Goal: Task Accomplishment & Management: Manage account settings

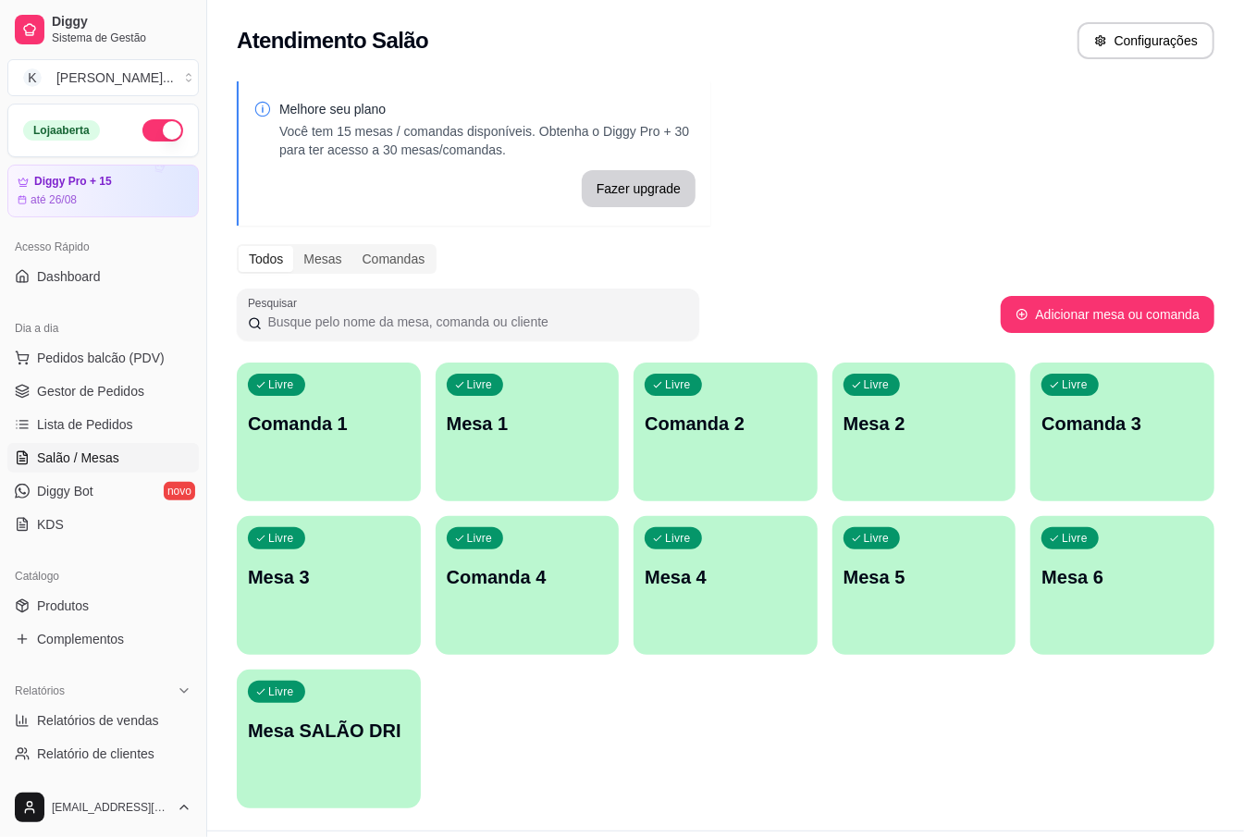
click at [950, 419] on p "Mesa 2" at bounding box center [924, 423] width 162 height 26
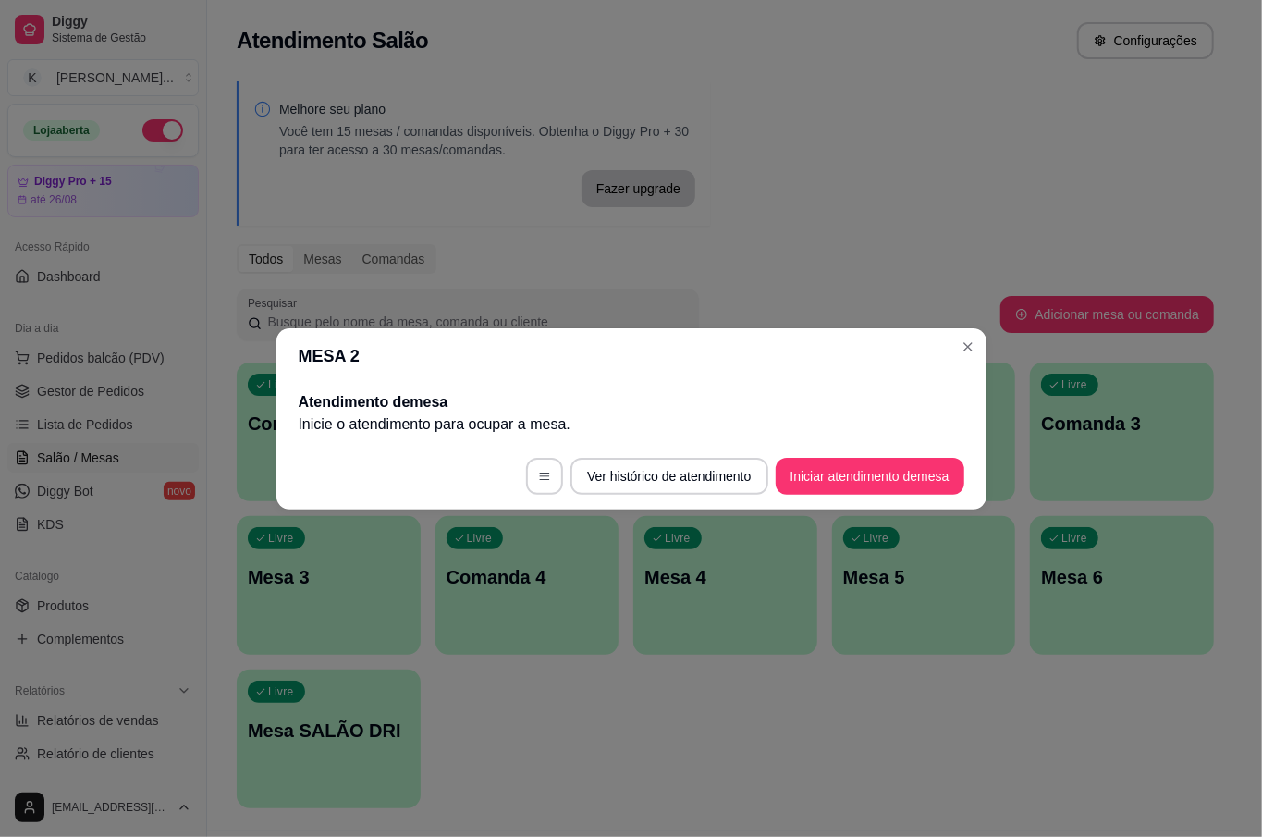
click at [849, 479] on button "Iniciar atendimento de mesa" at bounding box center [870, 476] width 189 height 37
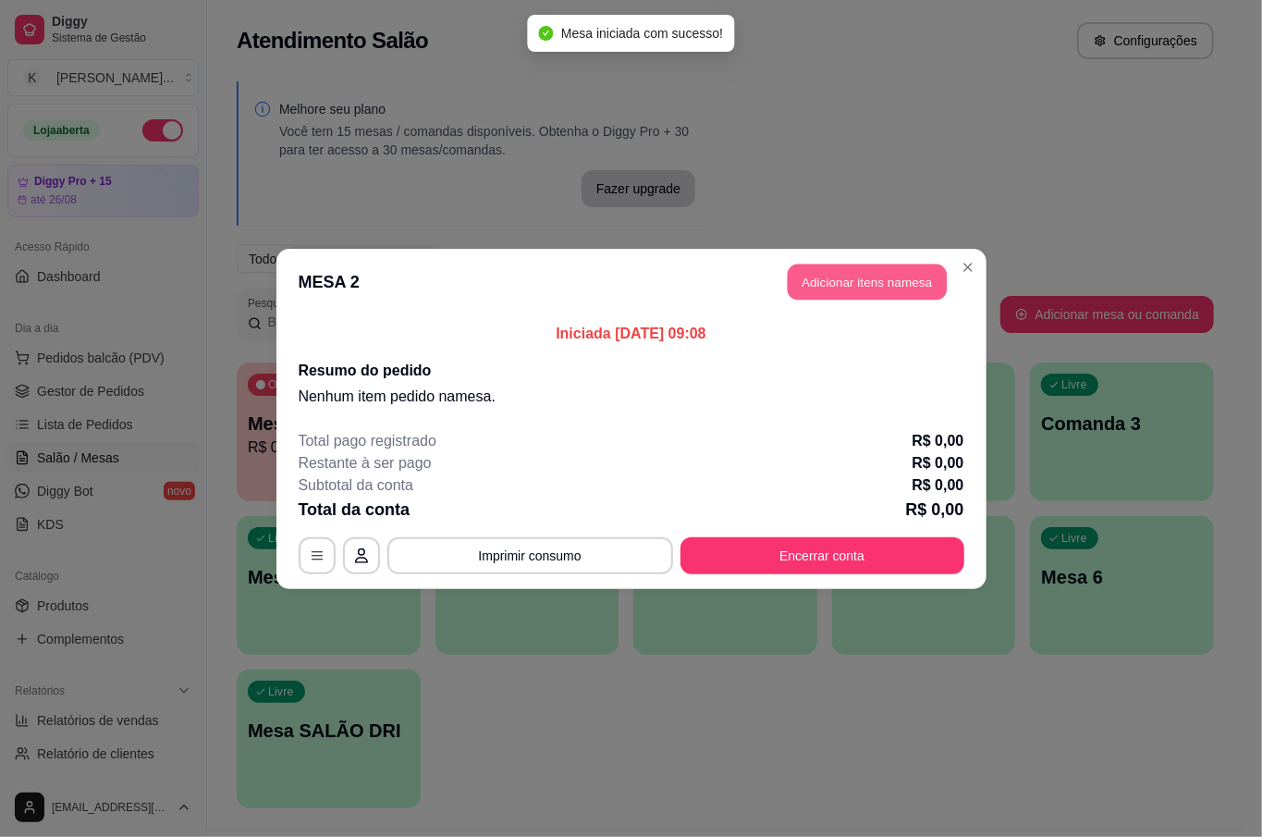
click at [819, 289] on button "Adicionar itens na mesa" at bounding box center [867, 281] width 159 height 36
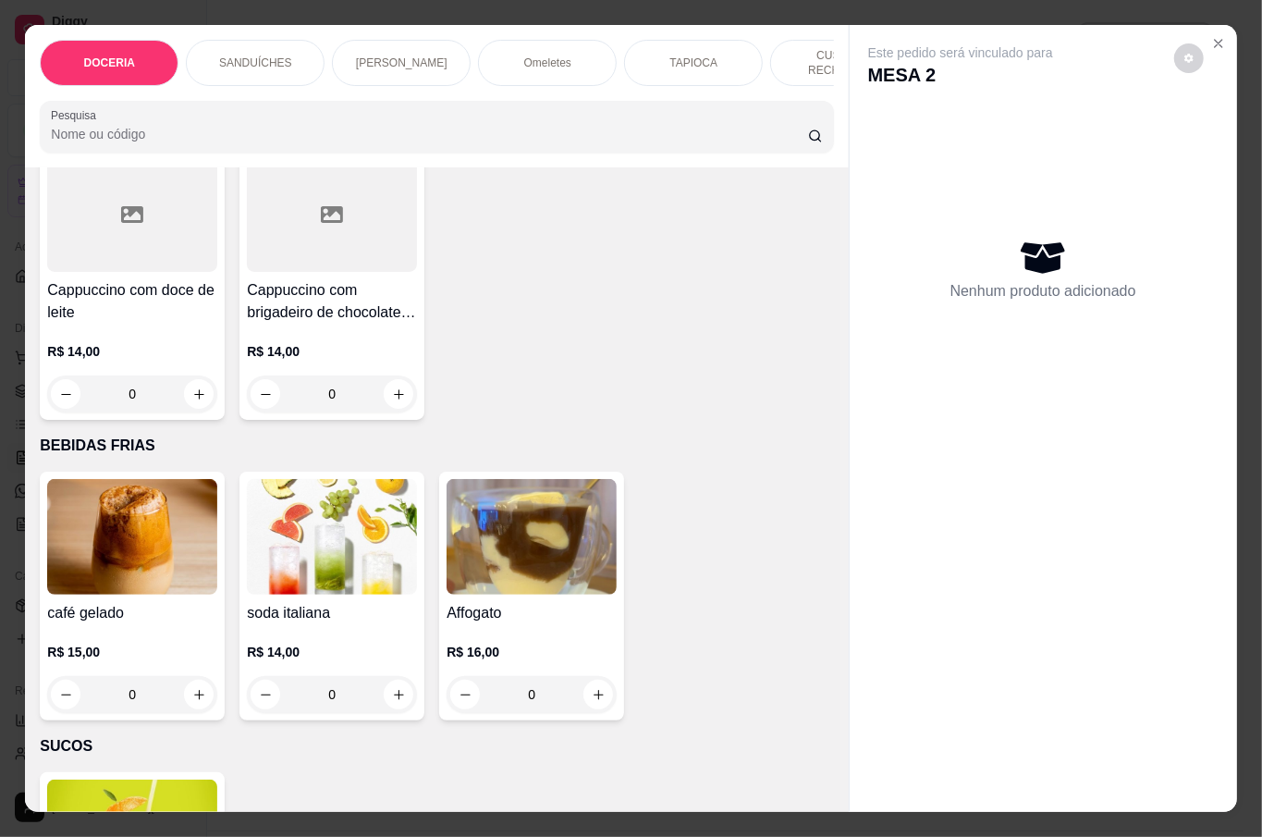
scroll to position [3698, 0]
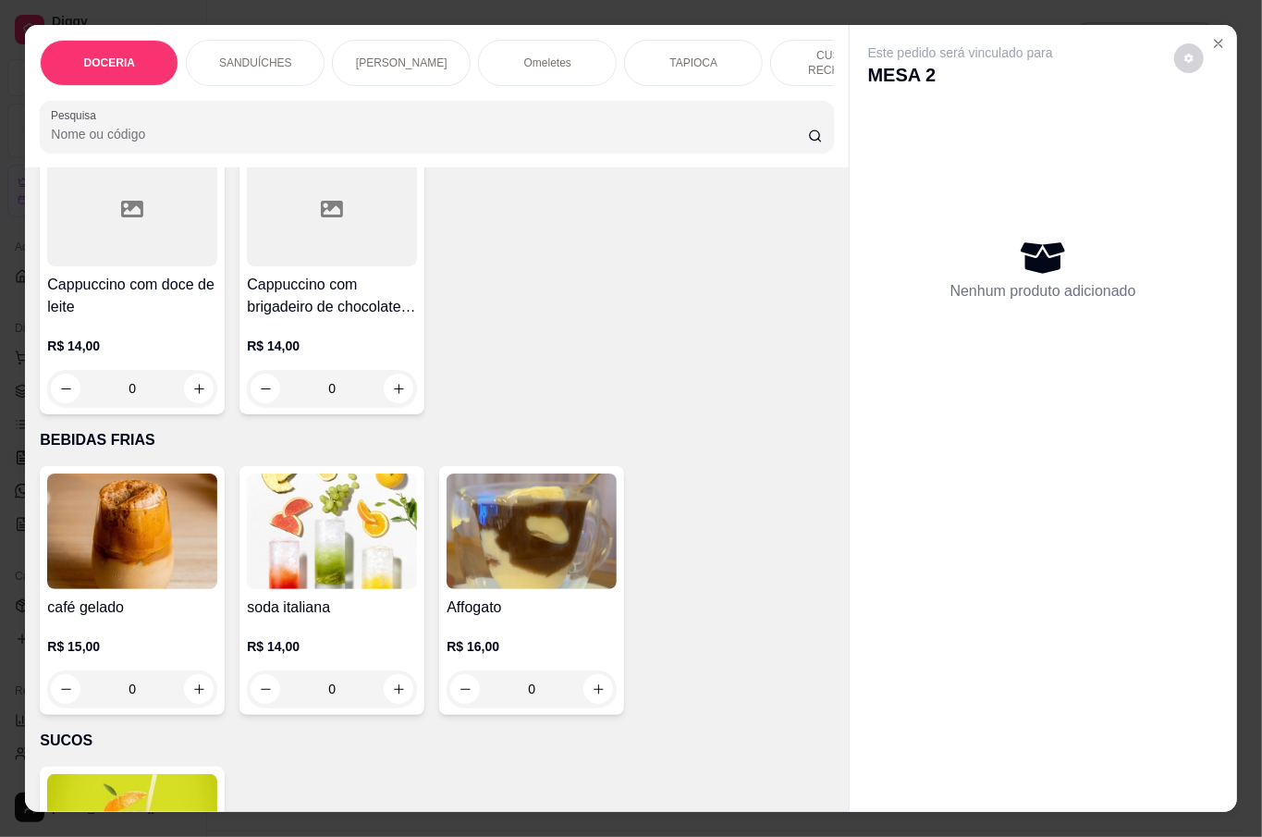
type input "1"
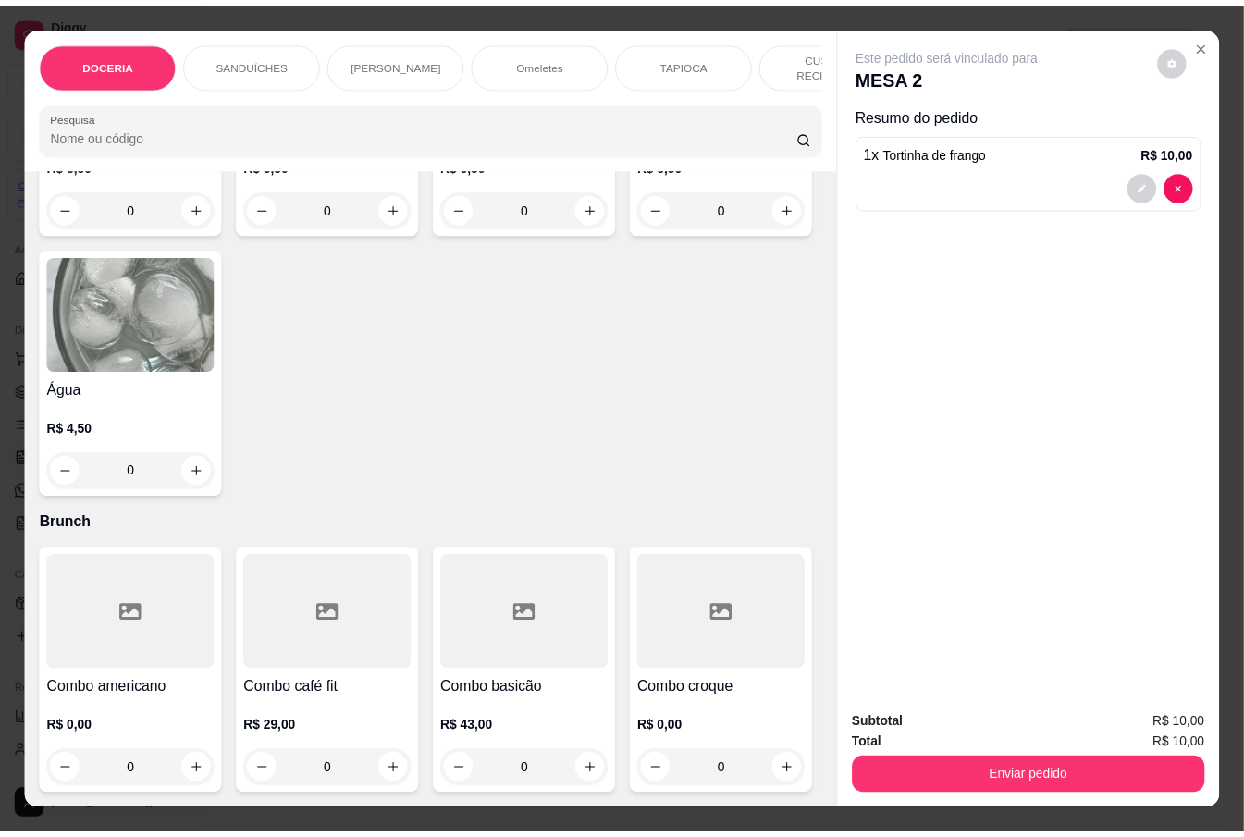
scroll to position [5423, 0]
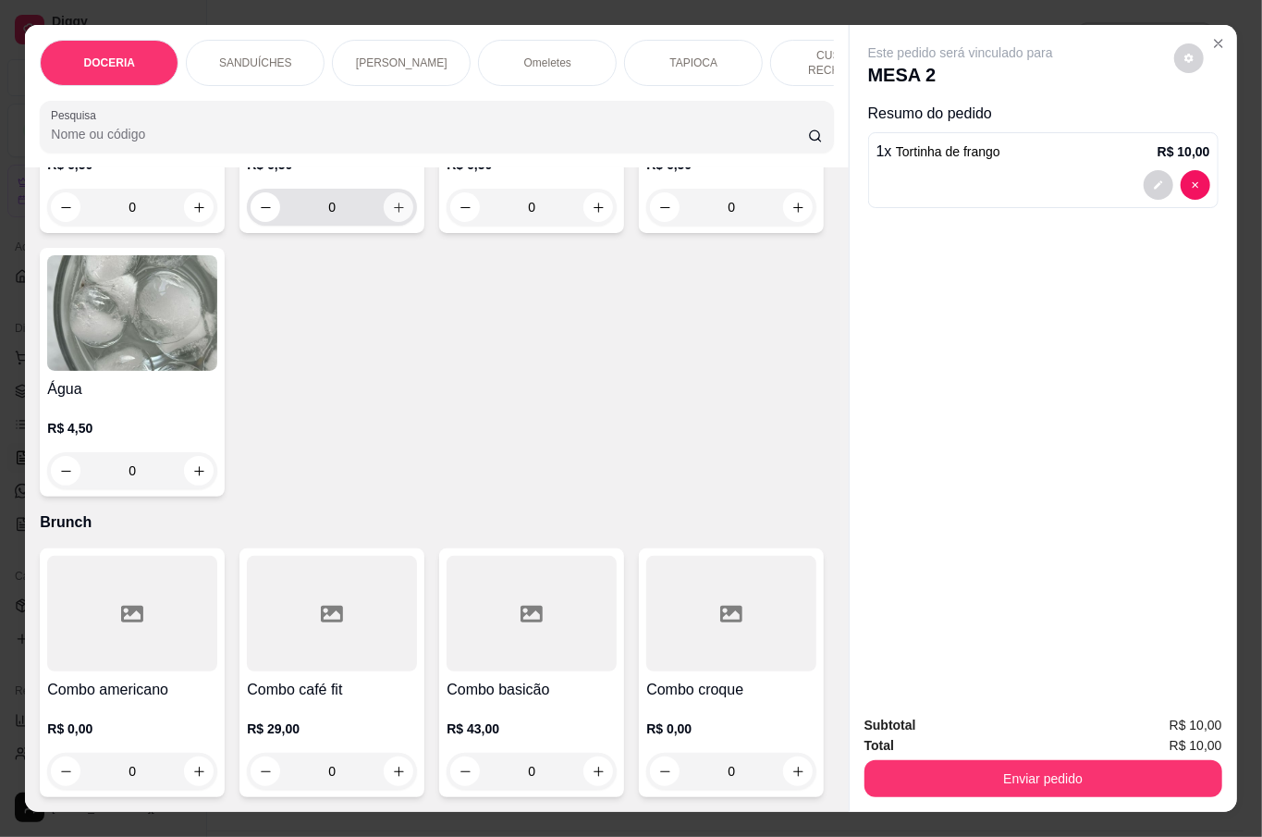
click at [384, 222] on button "increase-product-quantity" at bounding box center [399, 207] width 30 height 30
type input "0"
click at [192, 214] on icon "increase-product-quantity" at bounding box center [199, 208] width 14 height 14
type input "1"
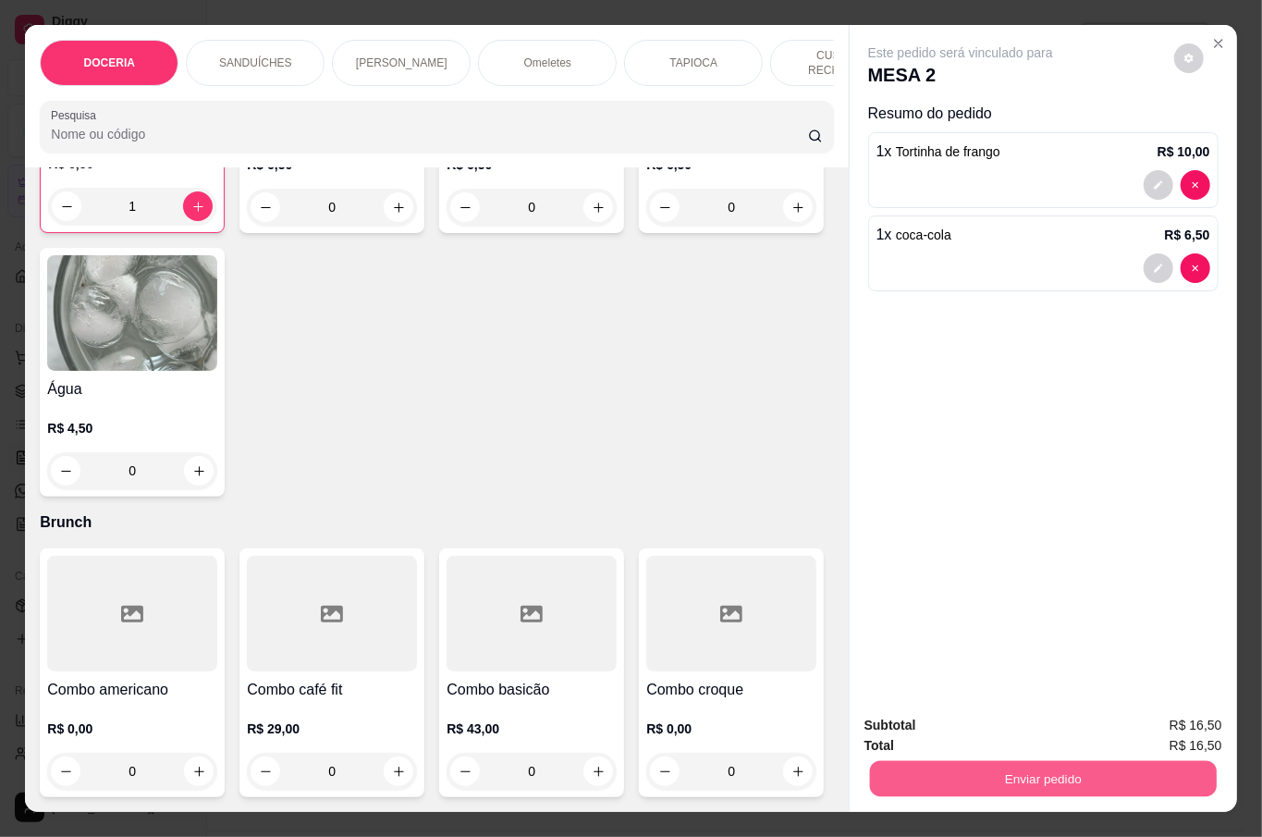
click at [974, 760] on button "Enviar pedido" at bounding box center [1042, 778] width 347 height 36
click at [941, 722] on button "Não registrar e enviar pedido" at bounding box center [980, 723] width 187 height 34
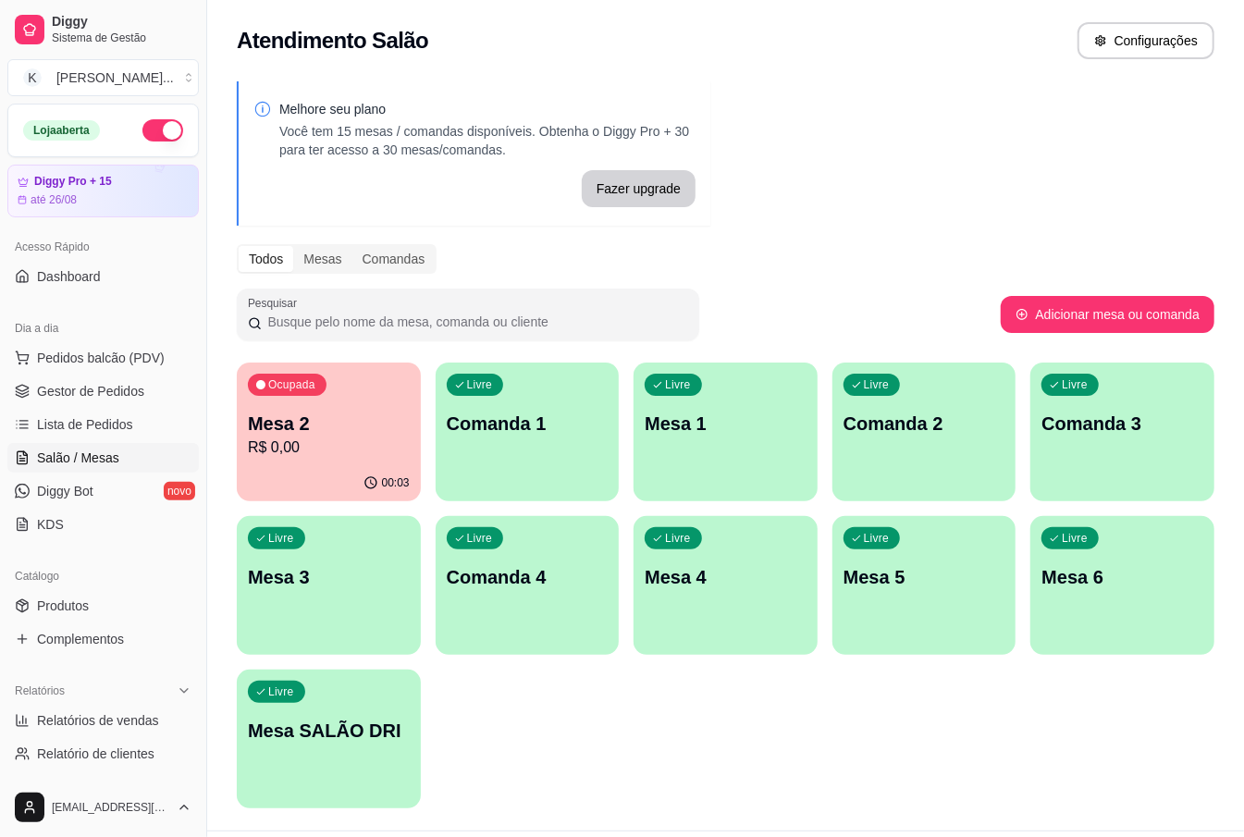
click at [967, 141] on div "Melhore seu plano Você tem 15 mesas / comandas disponíveis. Obtenha o Diggy Pro…" at bounding box center [725, 450] width 1036 height 760
click at [333, 423] on p "Mesa 2" at bounding box center [329, 423] width 162 height 26
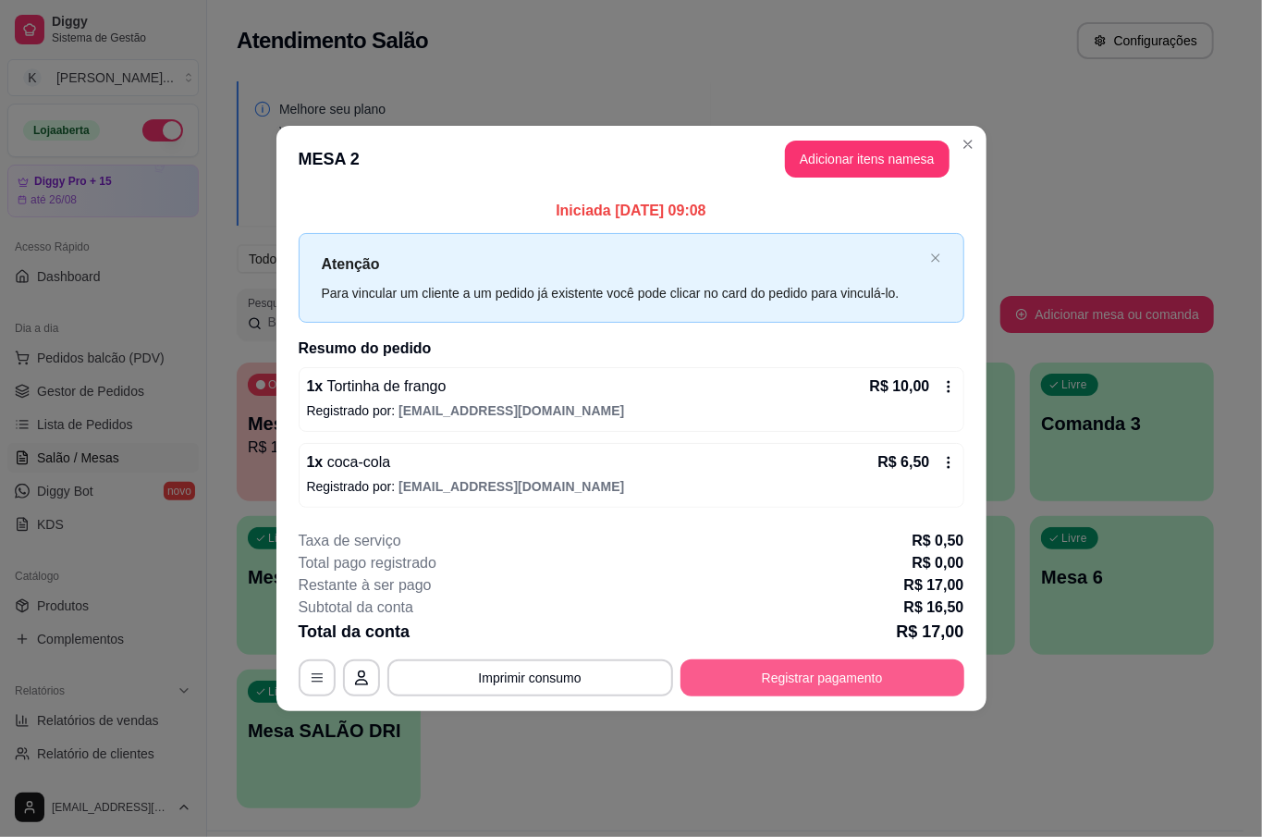
click at [876, 684] on button "Registrar pagamento" at bounding box center [822, 677] width 284 height 37
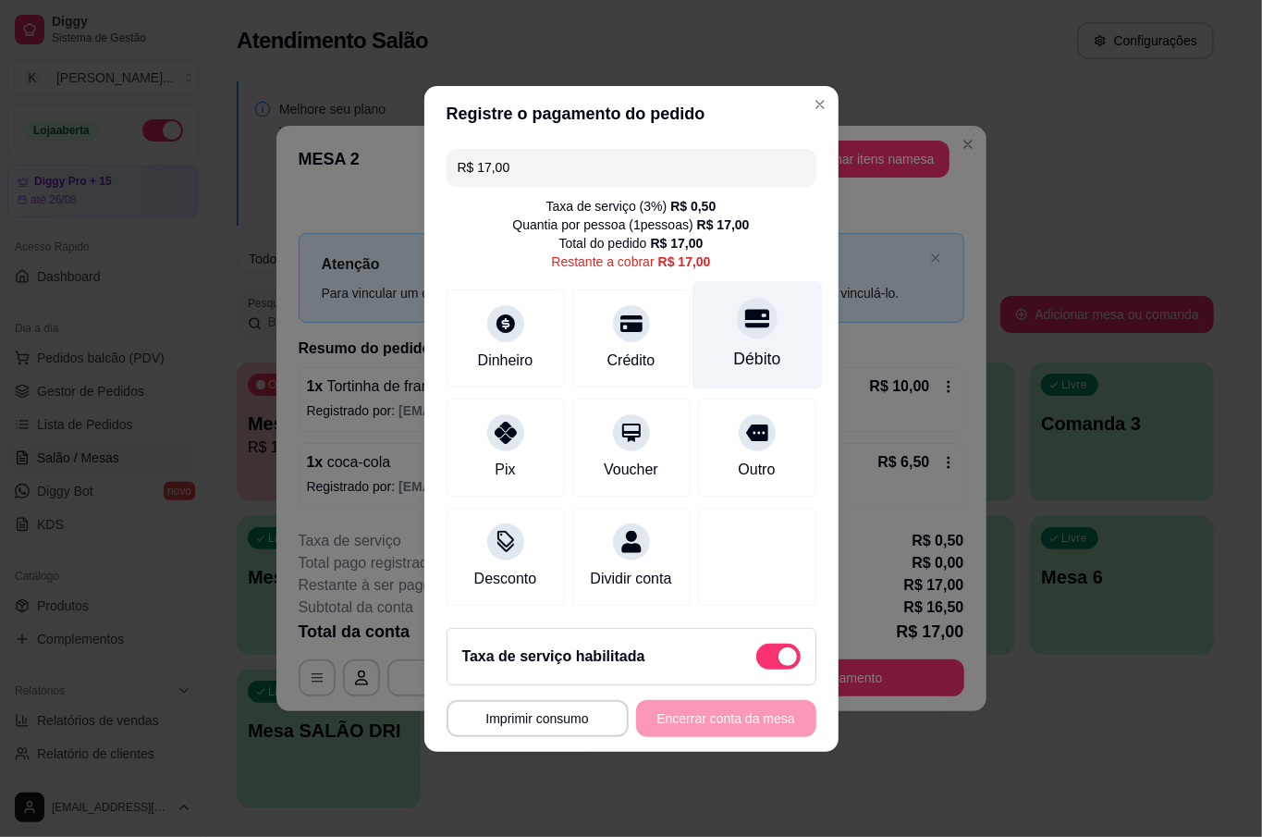
click at [743, 347] on div "Débito" at bounding box center [756, 359] width 47 height 24
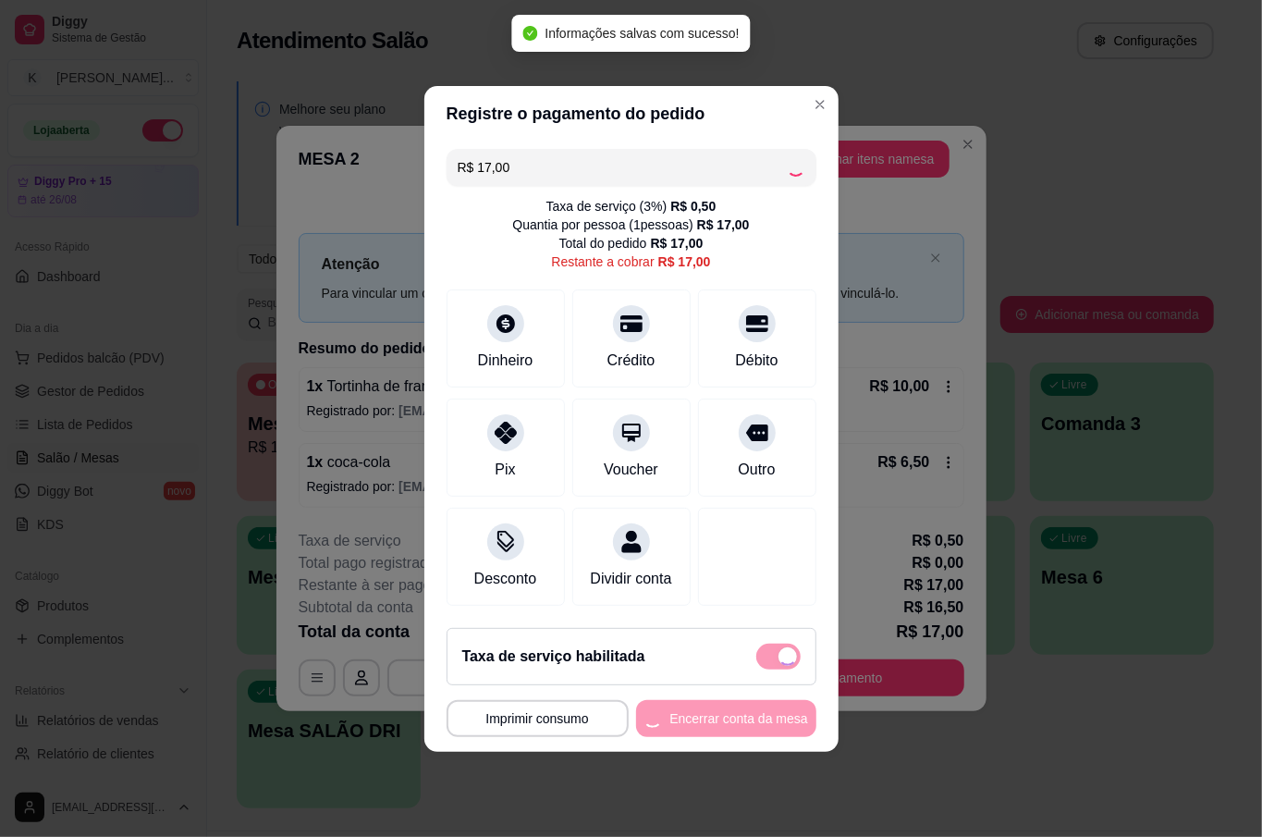
type input "R$ 0,00"
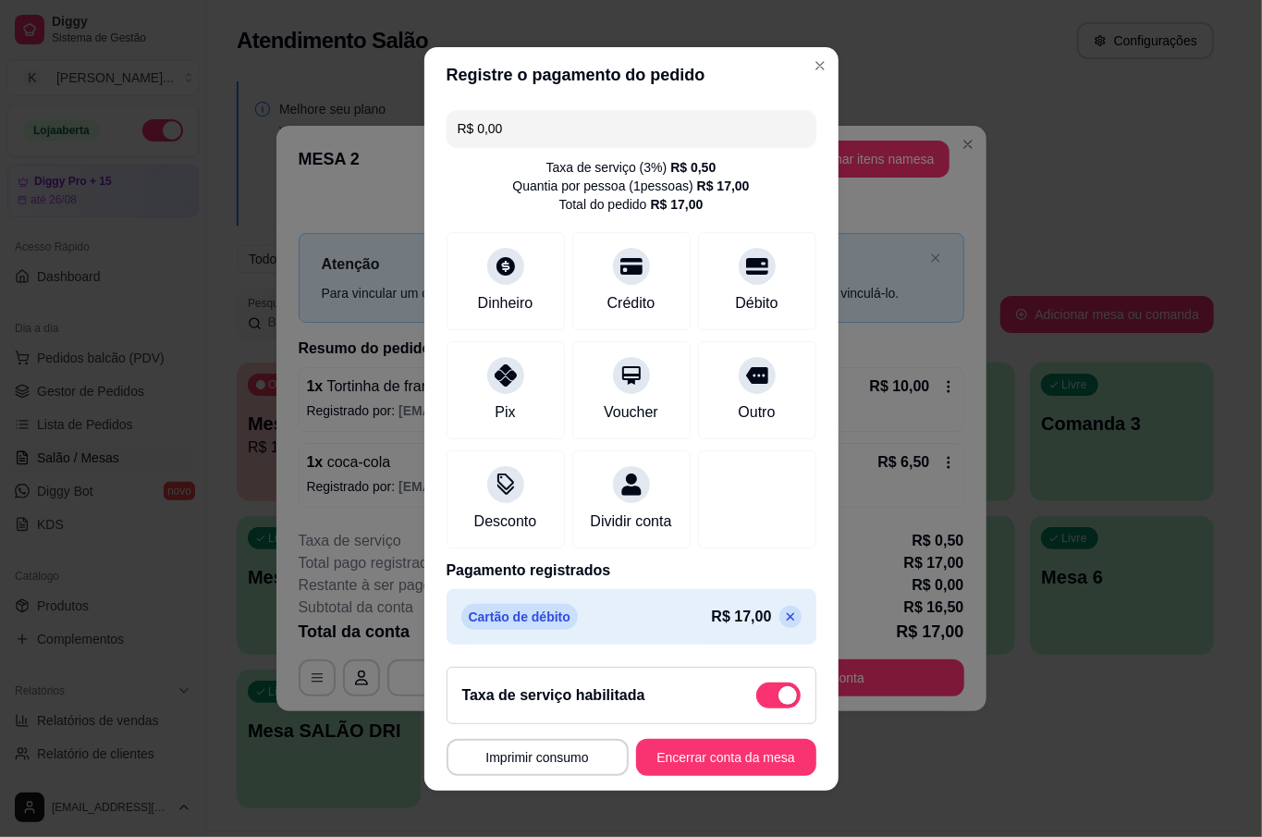
click at [778, 703] on span at bounding box center [787, 695] width 18 height 18
click at [755, 703] on input "checkbox" at bounding box center [761, 704] width 12 height 12
checkbox input "true"
type input "-R$ 0,50"
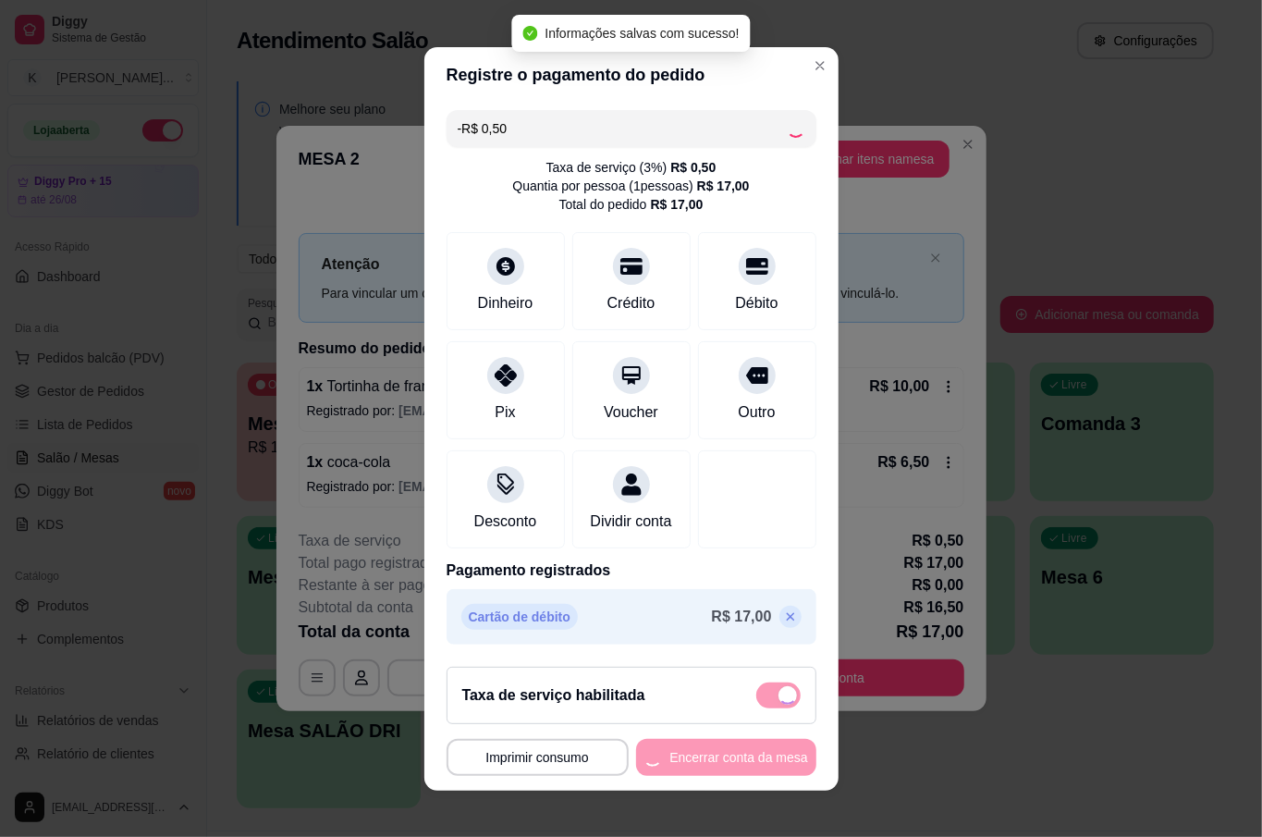
checkbox input "false"
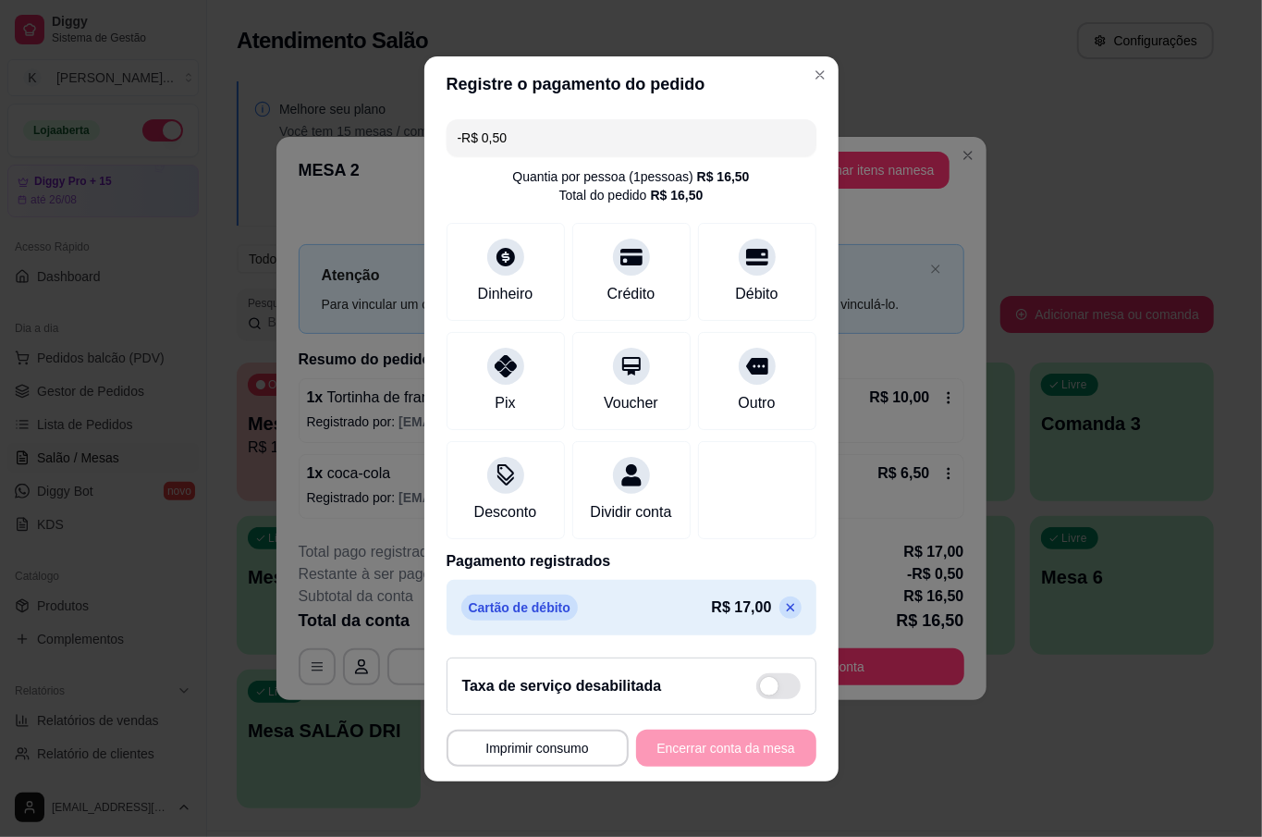
click at [679, 762] on div "**********" at bounding box center [632, 747] width 370 height 37
click at [673, 766] on div "**********" at bounding box center [632, 747] width 370 height 37
click at [723, 294] on div "Débito" at bounding box center [757, 268] width 130 height 108
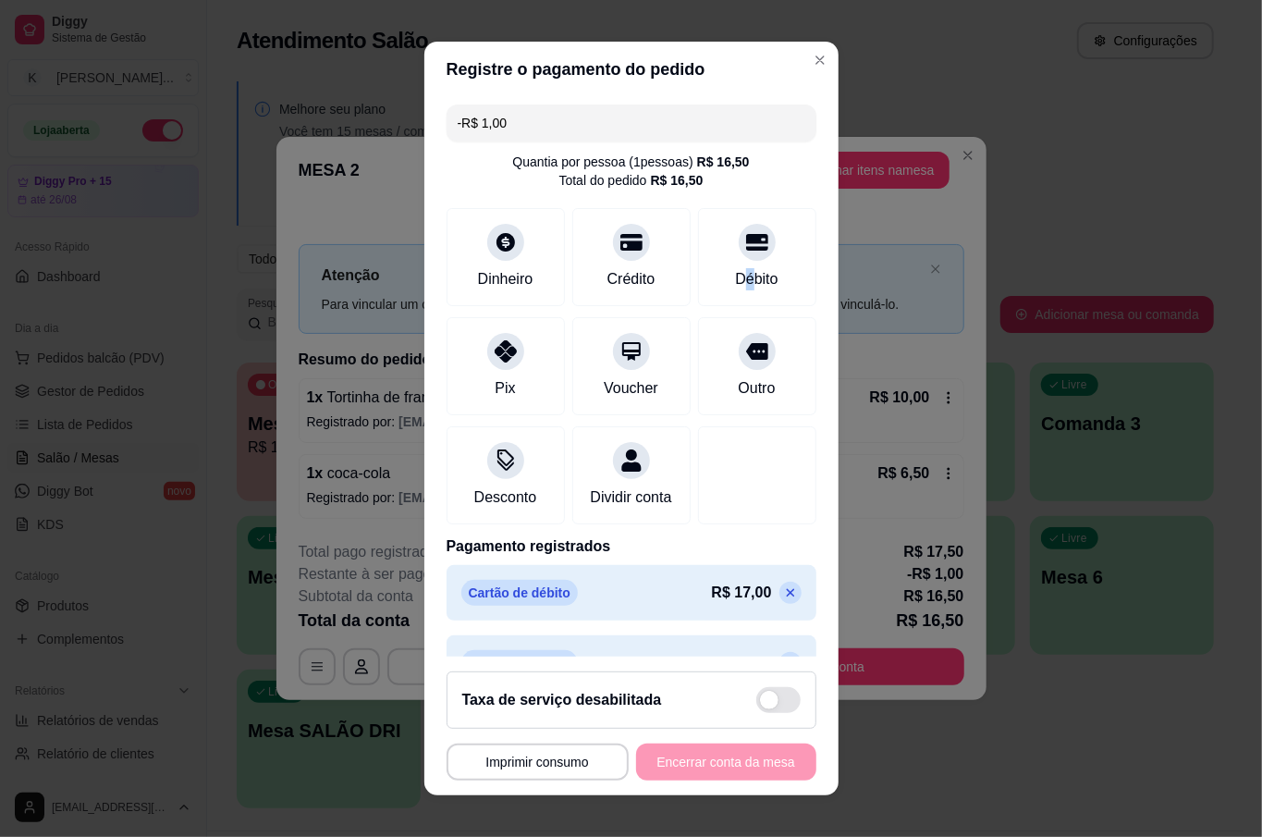
click at [677, 758] on div "**********" at bounding box center [632, 761] width 370 height 37
click at [733, 282] on div "Débito" at bounding box center [756, 277] width 47 height 24
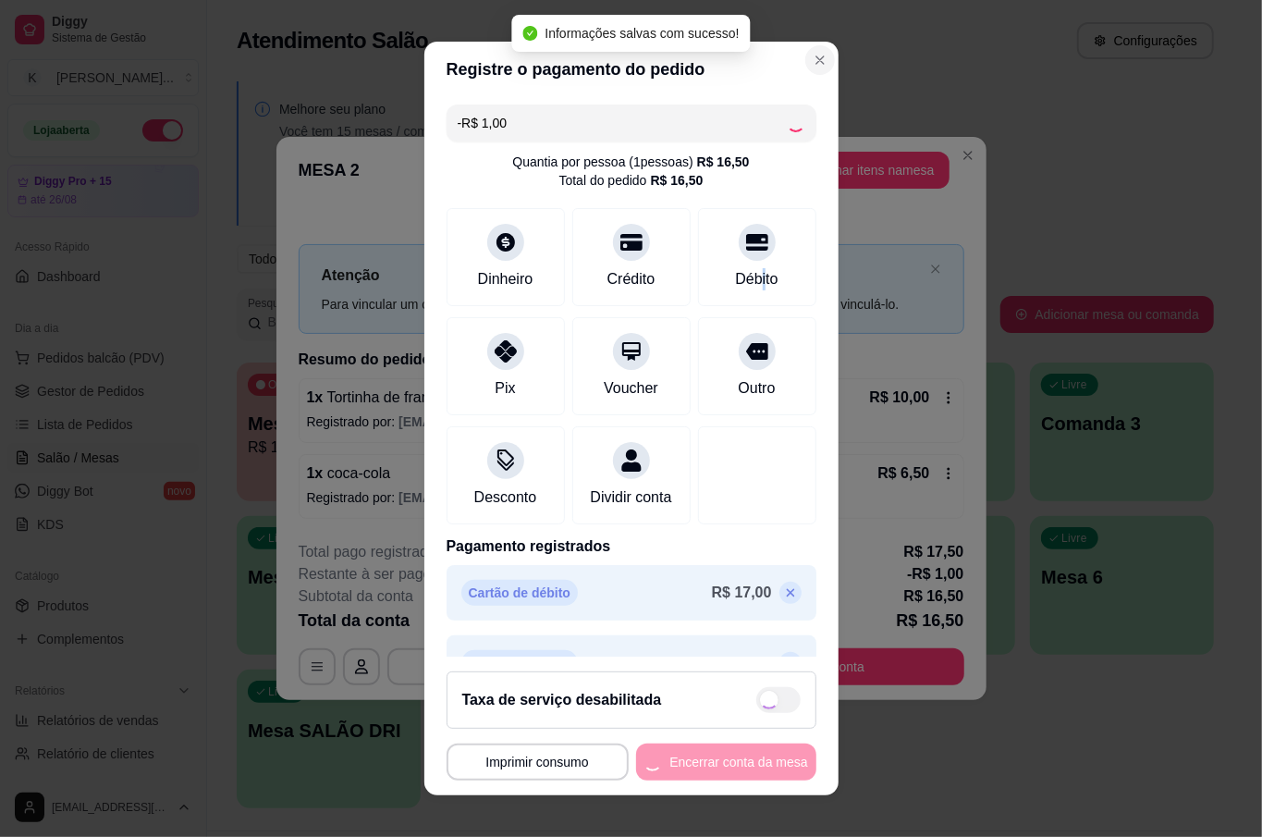
type input "-R$ 2,00"
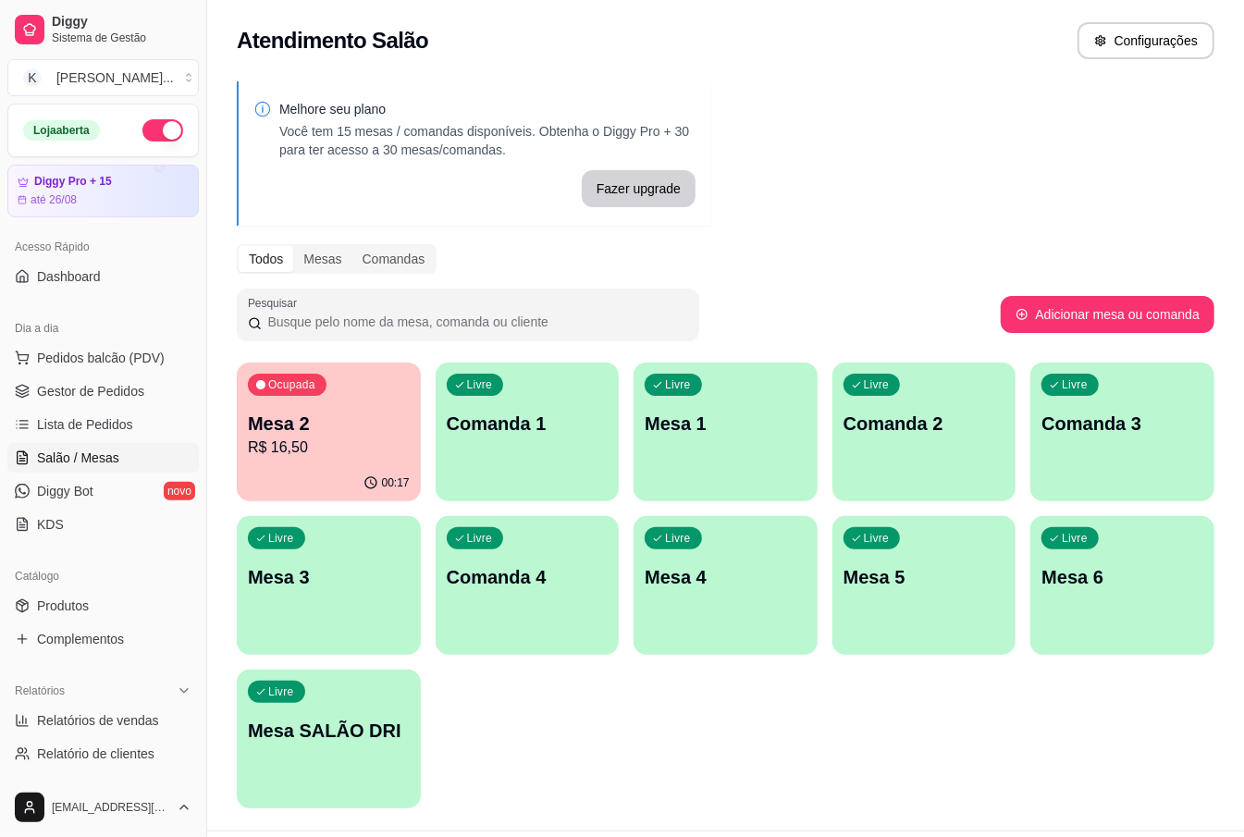
click at [423, 435] on div "Ocupada Mesa 2 R$ 16,50 00:17 Livre Comanda 1 Livre Mesa 1 Livre Comanda 2 Livr…" at bounding box center [725, 585] width 977 height 446
click at [390, 442] on p "R$ 16,50" at bounding box center [329, 447] width 162 height 22
click at [304, 423] on p "Mesa 2" at bounding box center [329, 423] width 162 height 26
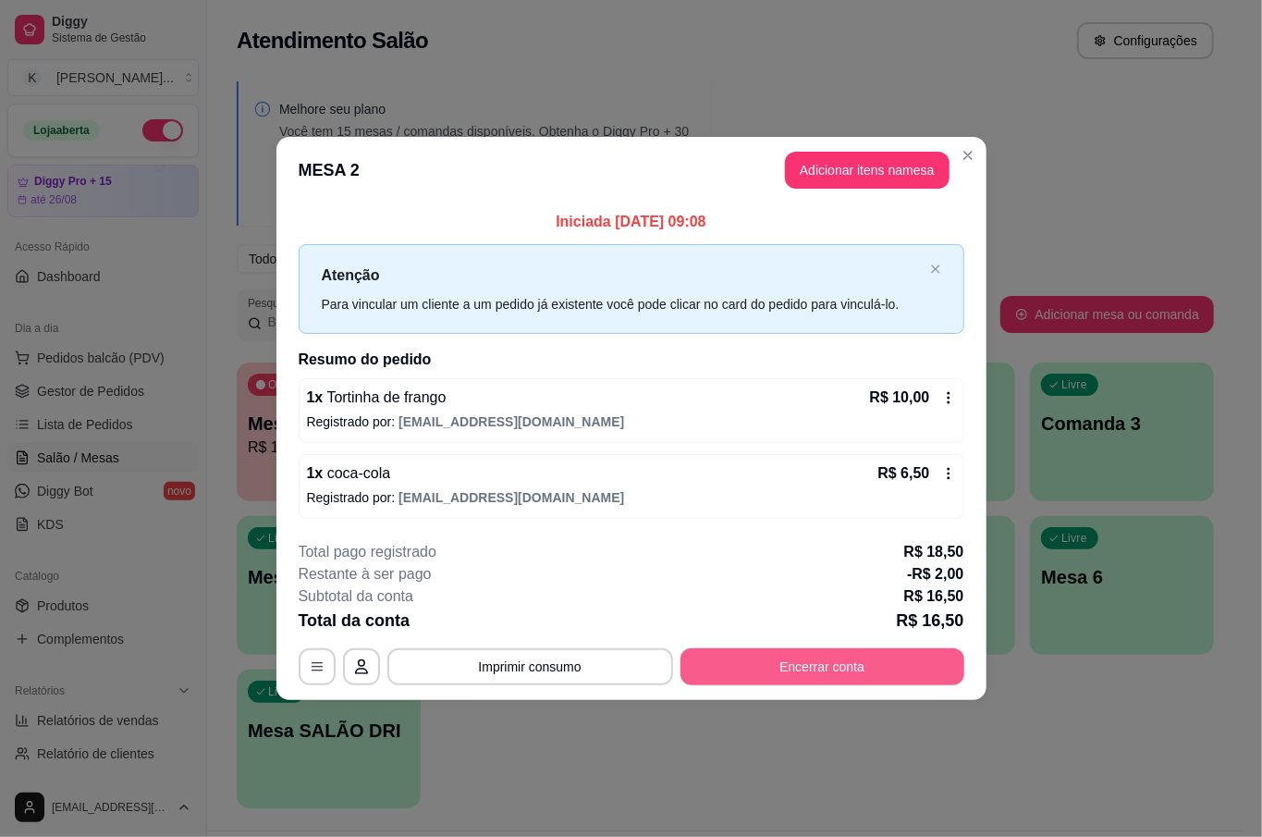
click at [845, 677] on button "Encerrar conta" at bounding box center [822, 666] width 284 height 37
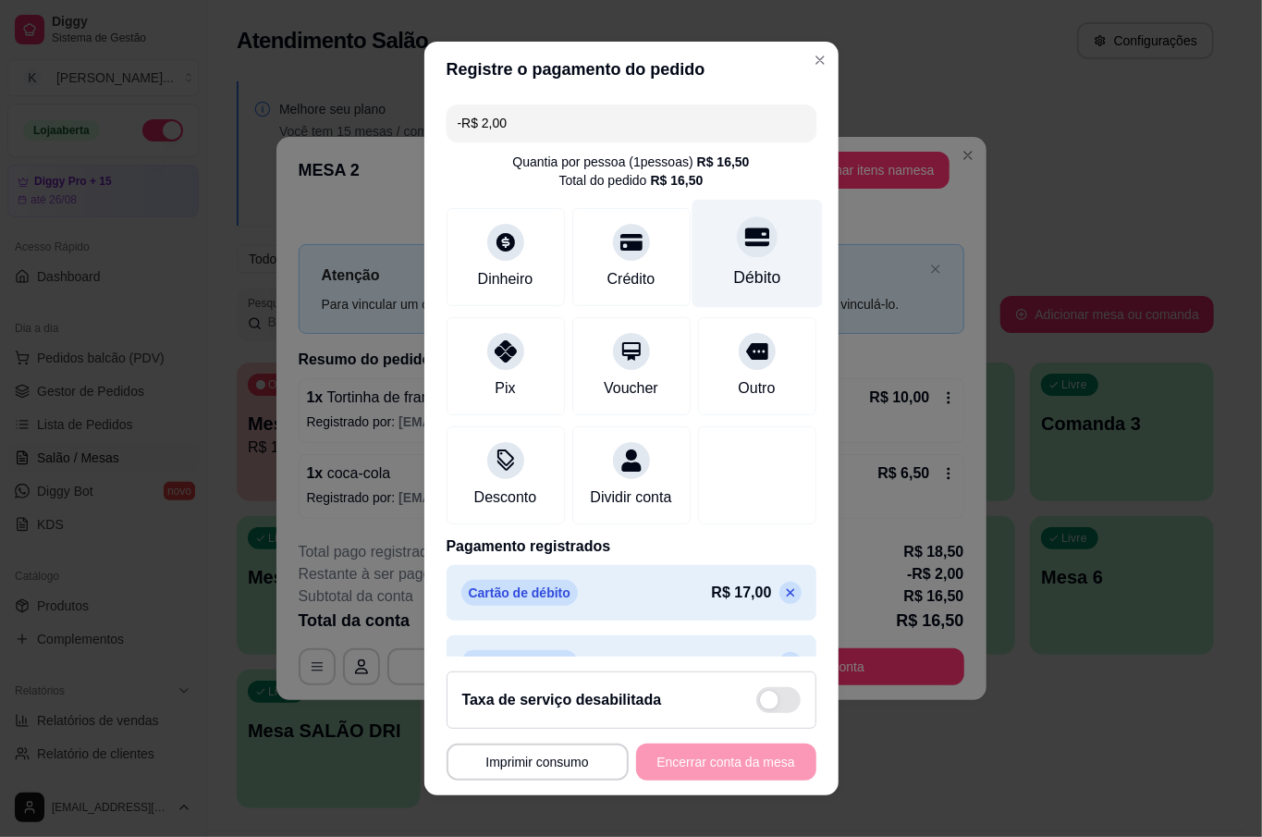
click at [692, 259] on div "Débito" at bounding box center [757, 254] width 130 height 108
click at [716, 756] on div "**********" at bounding box center [632, 761] width 370 height 37
click at [593, 773] on button "Imprimir consumo" at bounding box center [538, 761] width 182 height 37
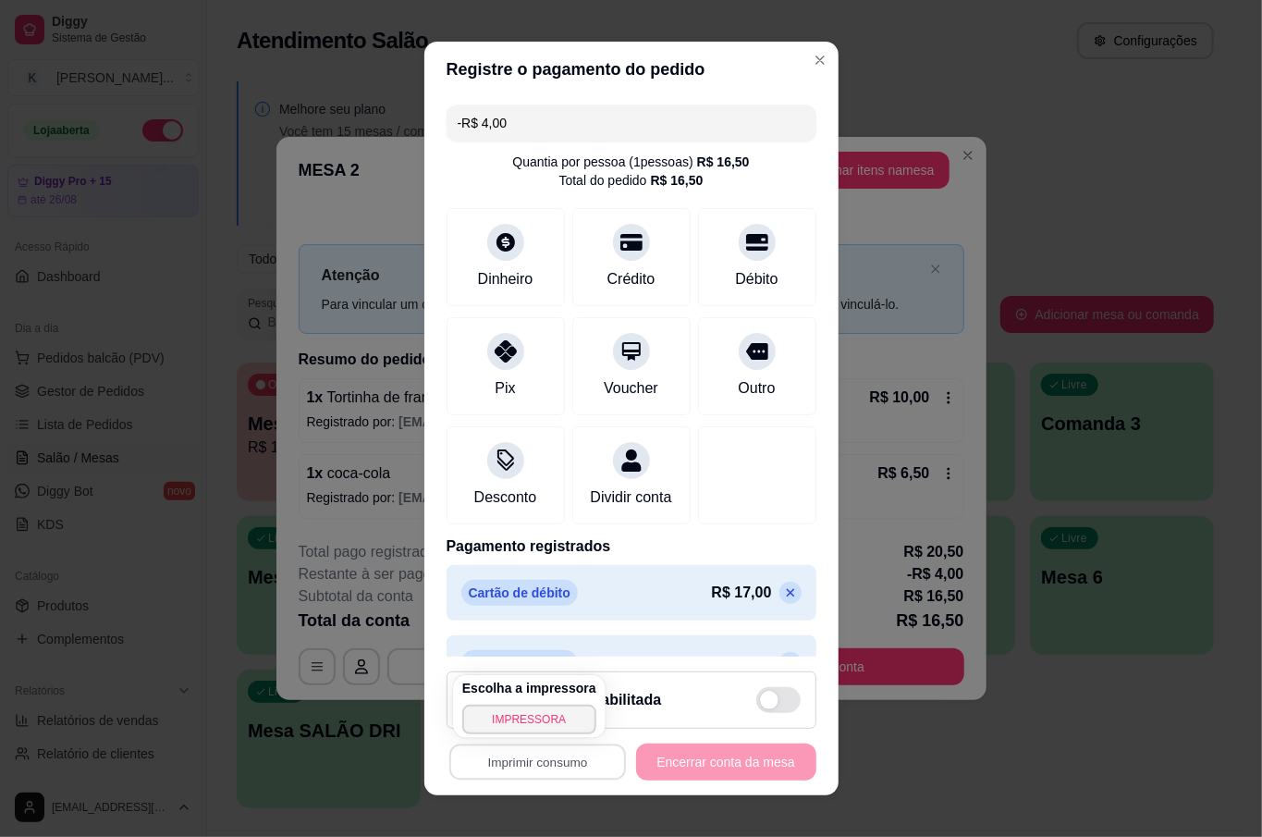
click at [557, 716] on button "IMPRESSORA" at bounding box center [529, 719] width 134 height 30
click at [741, 769] on div "**********" at bounding box center [632, 761] width 370 height 37
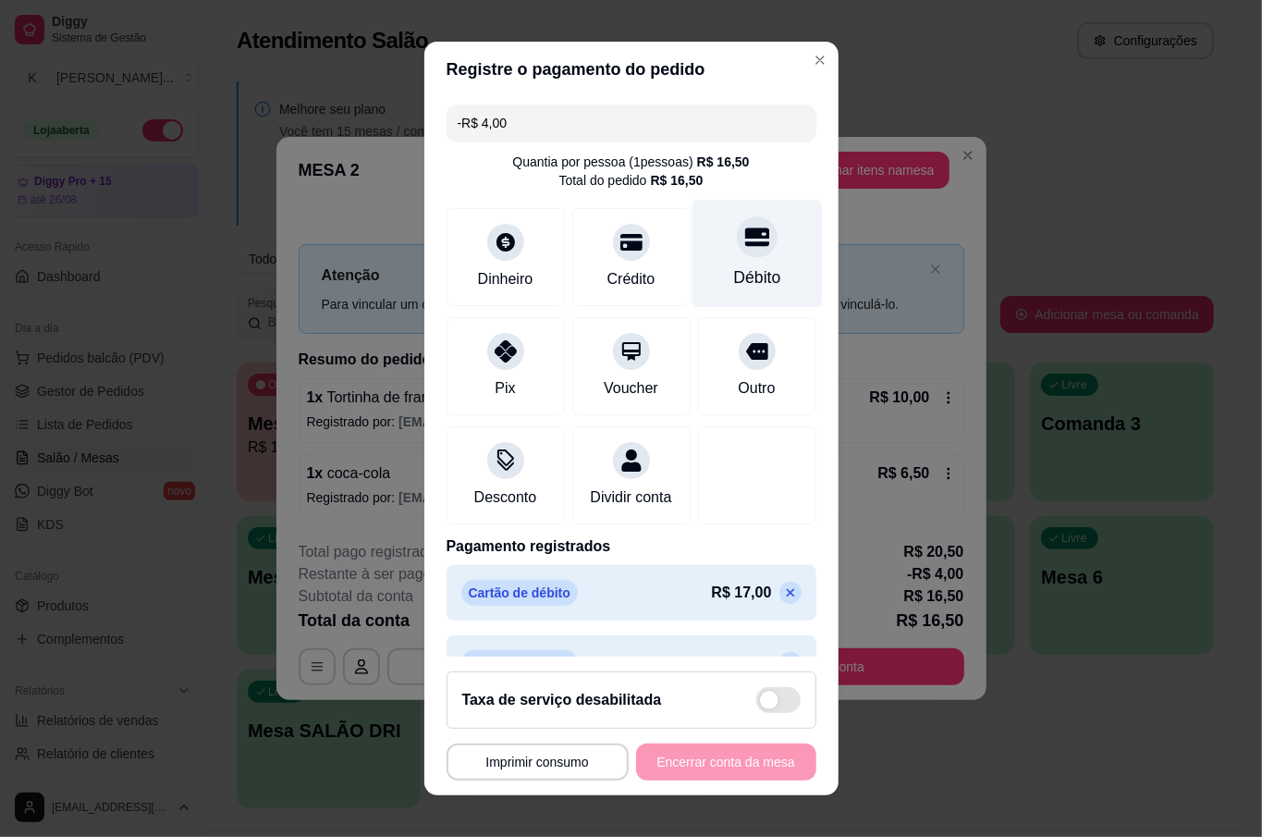
click at [734, 259] on div "Débito" at bounding box center [757, 254] width 130 height 108
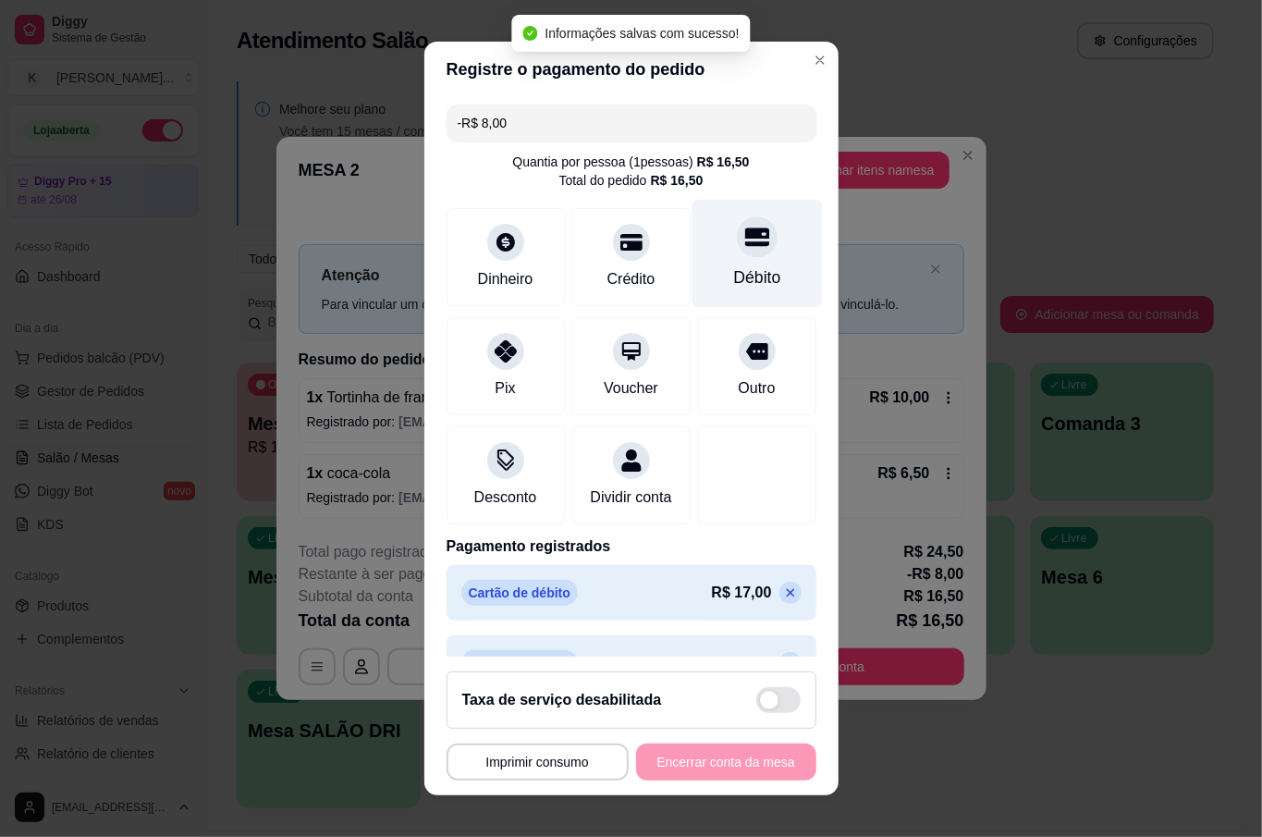
click at [734, 259] on div "Débito" at bounding box center [757, 254] width 130 height 108
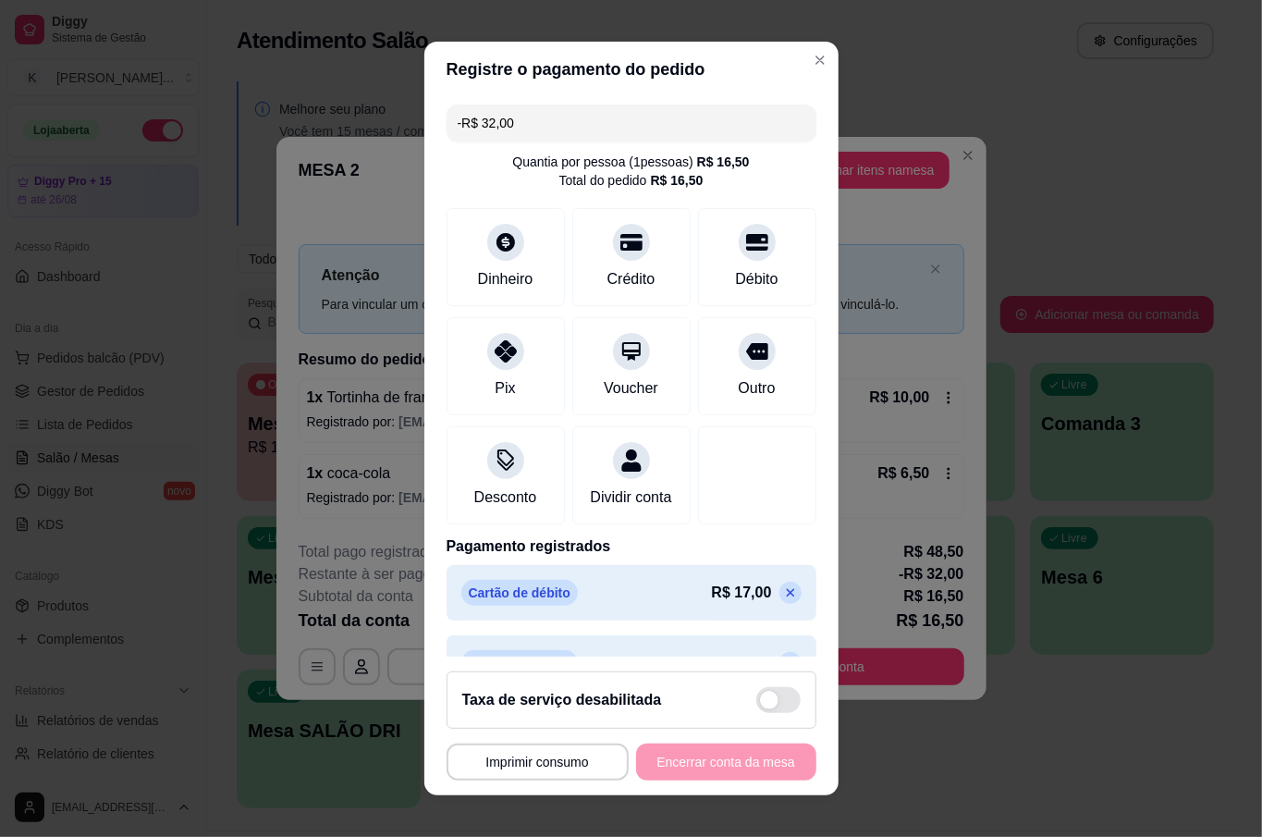
click at [783, 600] on icon at bounding box center [790, 592] width 15 height 15
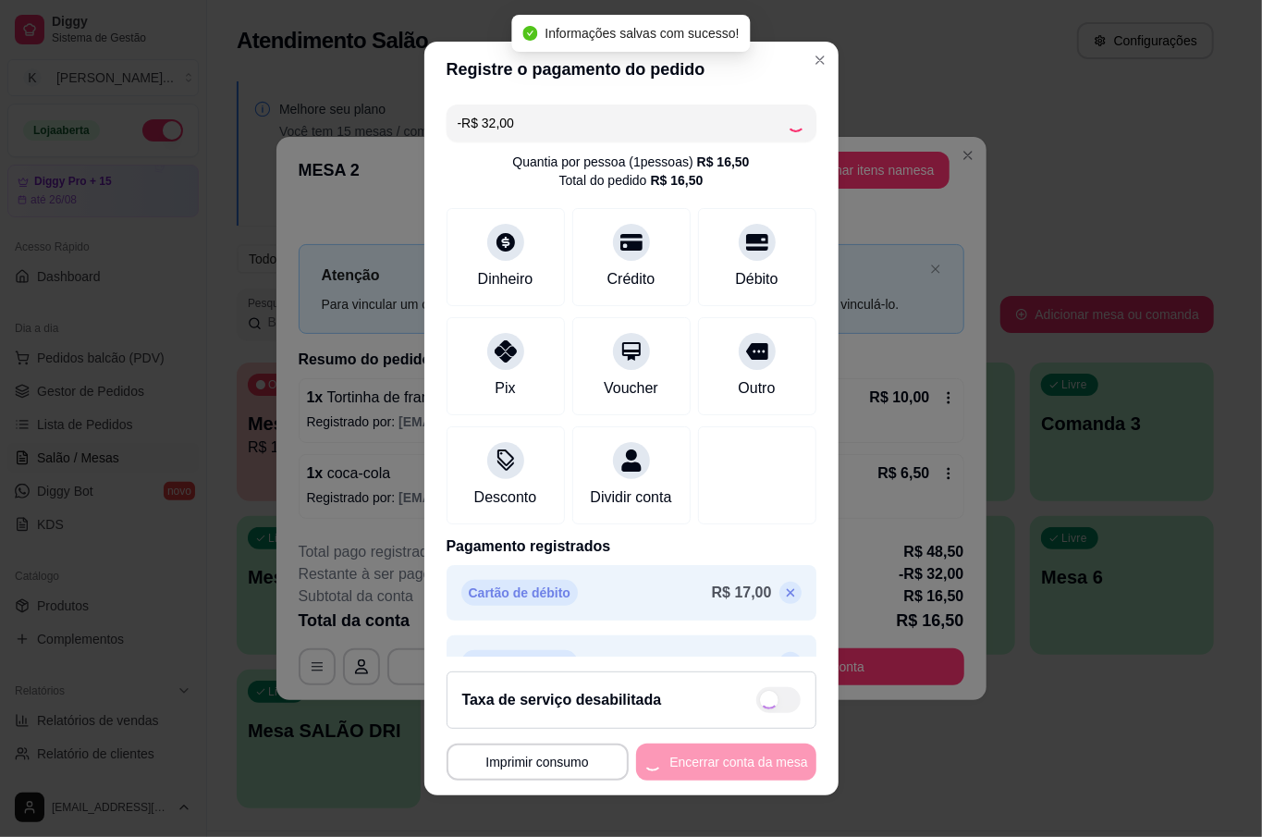
type input "-R$ 15,00"
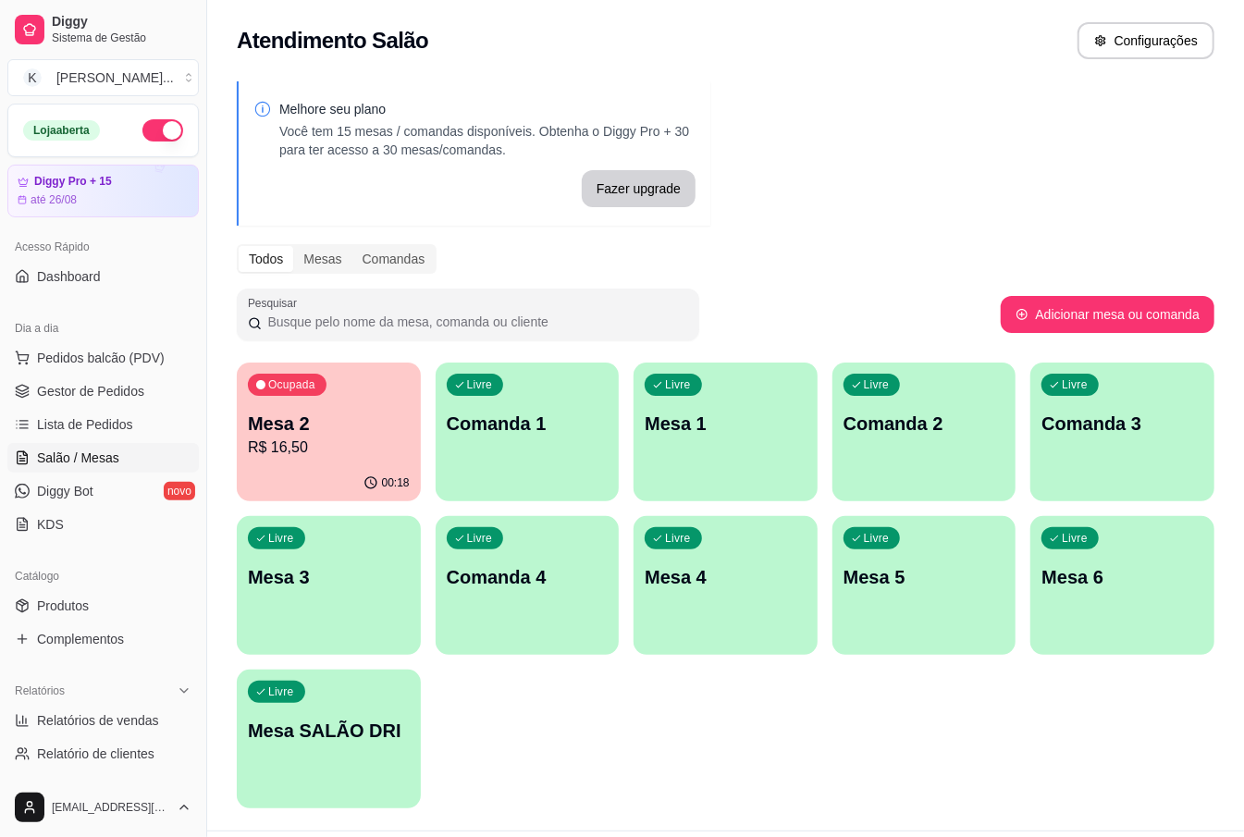
click at [353, 449] on p "R$ 16,50" at bounding box center [329, 447] width 162 height 22
click at [362, 437] on p "R$ 16,50" at bounding box center [329, 447] width 162 height 22
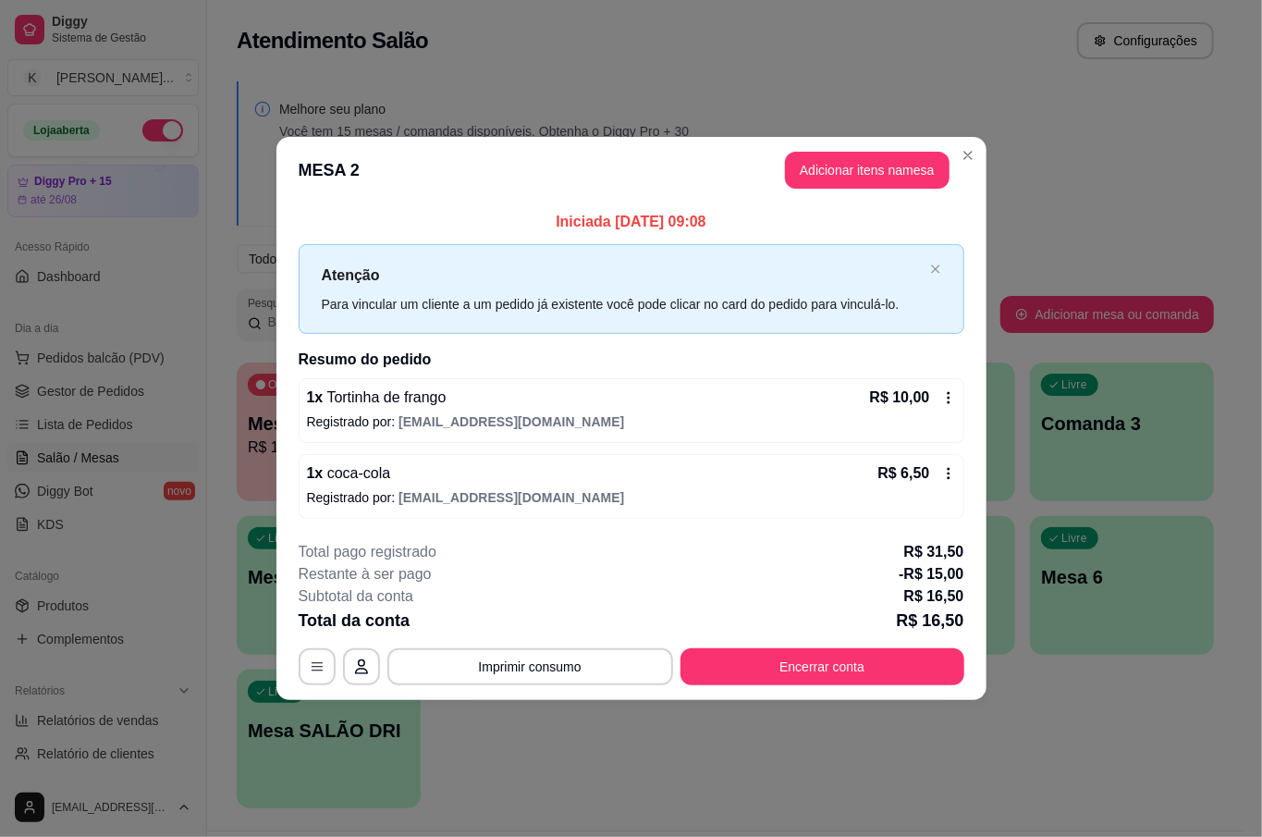
click at [928, 263] on div "Atenção Para vincular um cliente a um pedido já existente você pode clicar no c…" at bounding box center [632, 289] width 666 height 90
click at [937, 275] on button "button" at bounding box center [935, 269] width 11 height 12
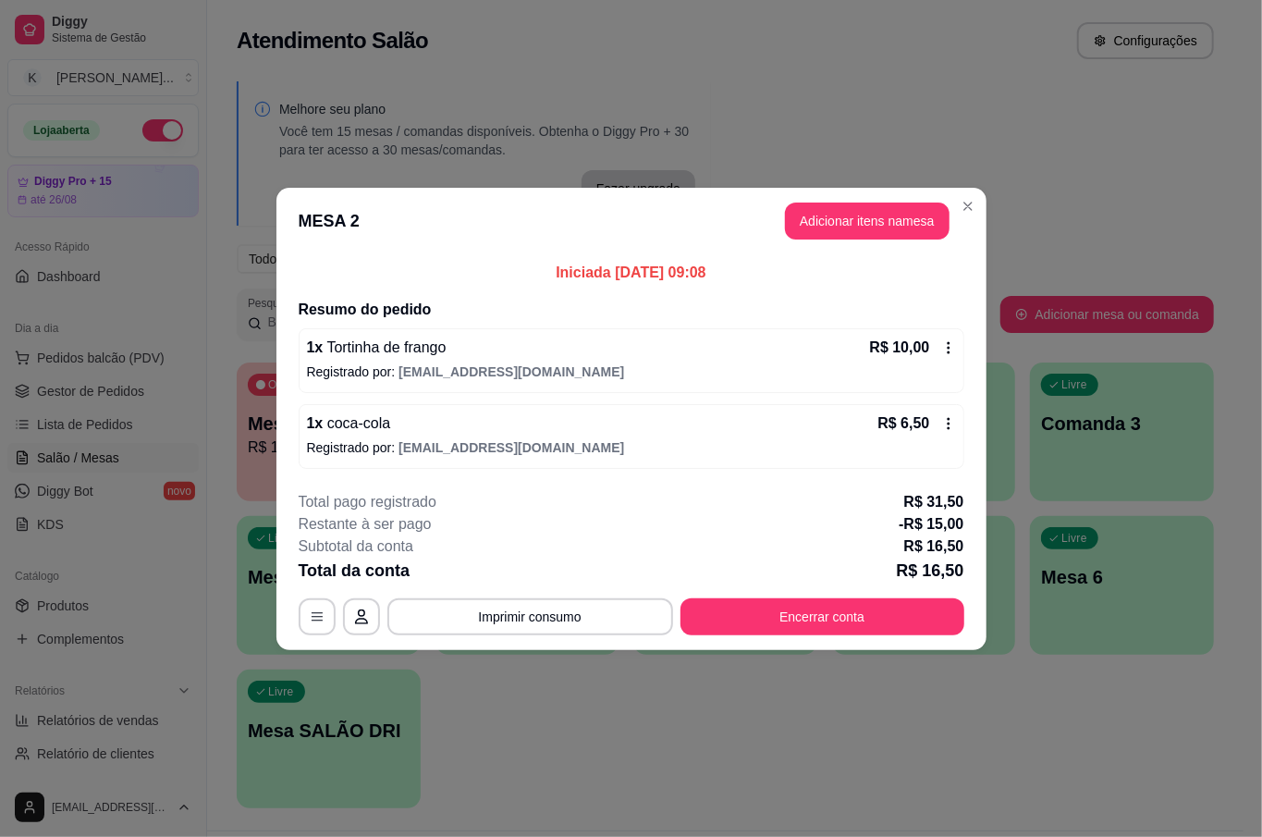
click at [944, 349] on icon at bounding box center [948, 347] width 15 height 15
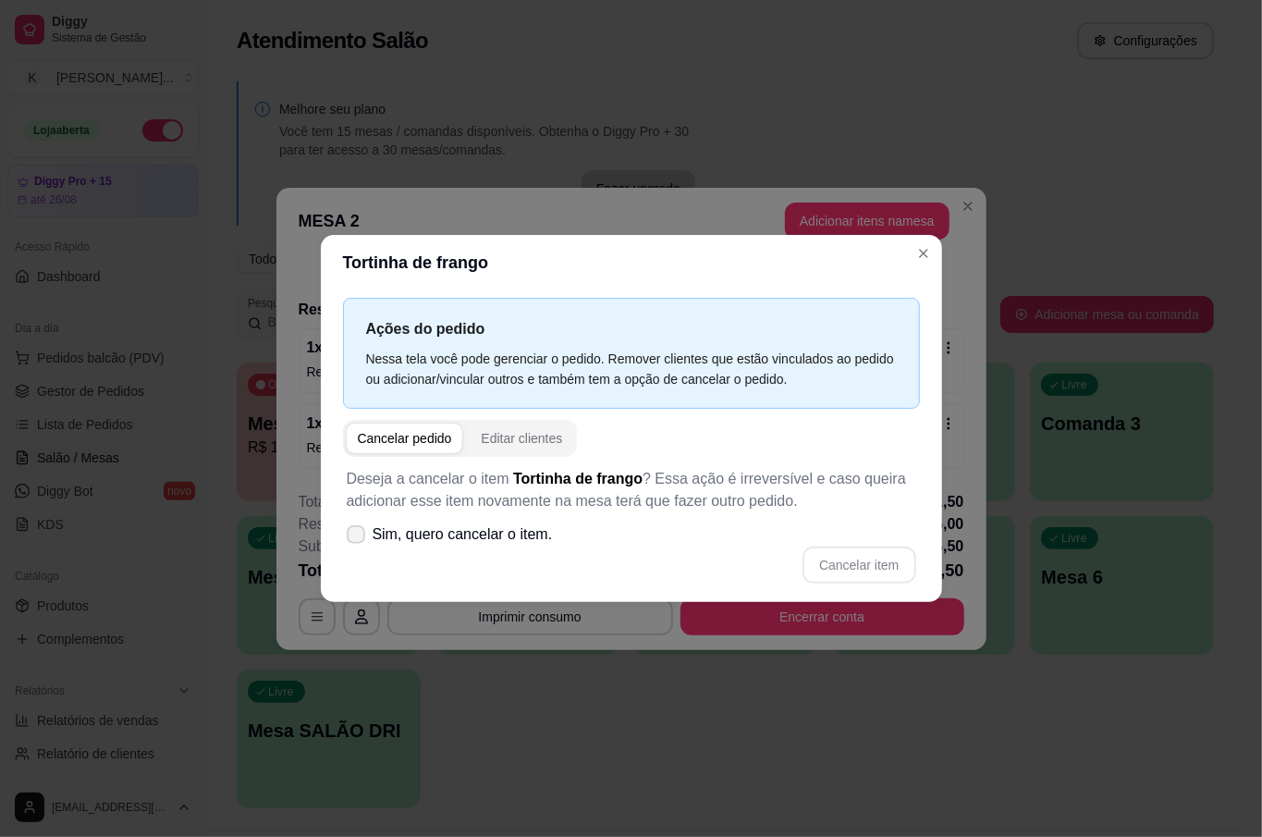
click at [353, 530] on icon at bounding box center [356, 534] width 15 height 11
click at [353, 537] on input "Sim, quero cancelar o item." at bounding box center [352, 543] width 12 height 12
checkbox input "true"
click at [860, 544] on div "Deseja a cancelar o item Tortinha de frango ? Essa ação é irreversível e caso q…" at bounding box center [631, 526] width 577 height 138
click at [856, 560] on button "Cancelar item" at bounding box center [858, 564] width 113 height 37
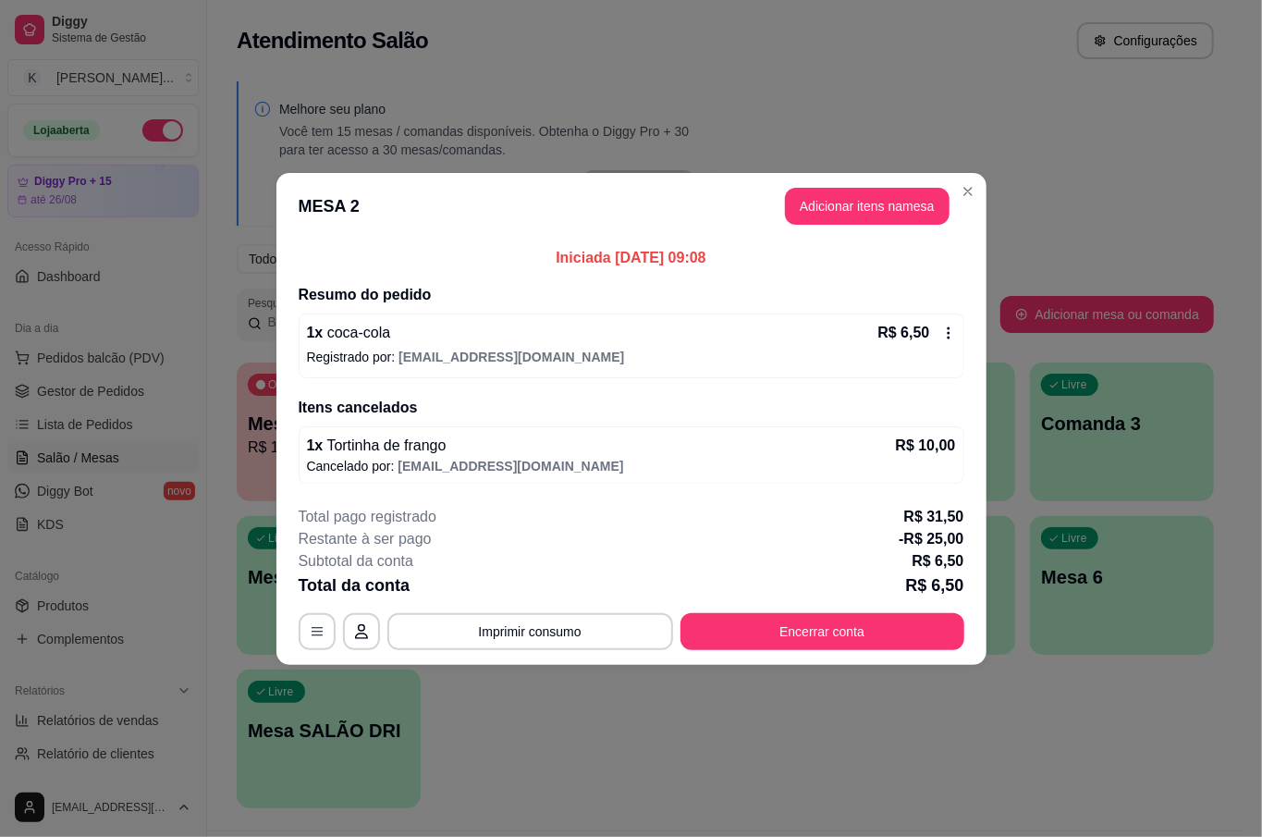
click at [943, 314] on div "1 x coca-cola R$ 6,50 Registrado por: karolynegourmet@gmail.com" at bounding box center [632, 345] width 666 height 65
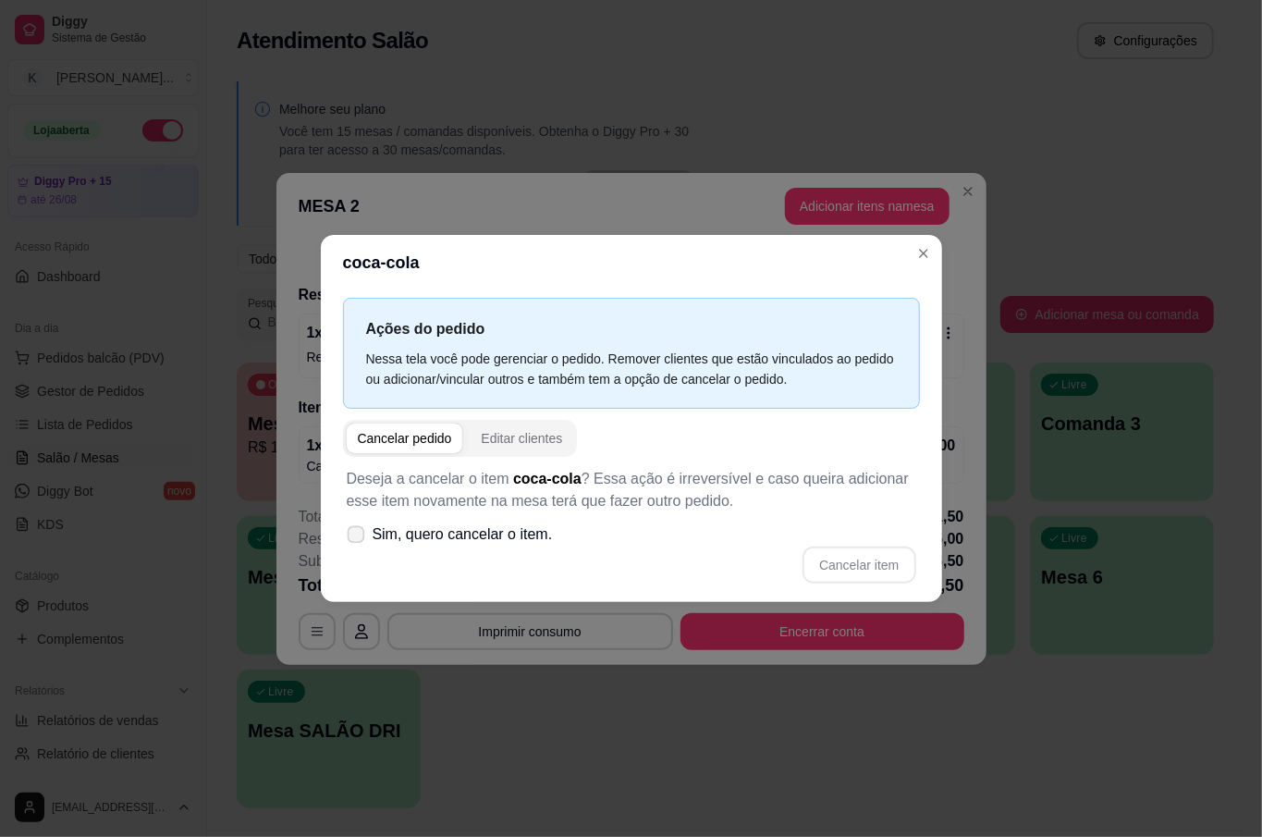
click at [357, 531] on icon at bounding box center [356, 534] width 14 height 10
click at [357, 537] on input "Sim, quero cancelar o item." at bounding box center [352, 543] width 12 height 12
checkbox input "true"
click at [859, 560] on button "Cancelar item" at bounding box center [858, 564] width 113 height 37
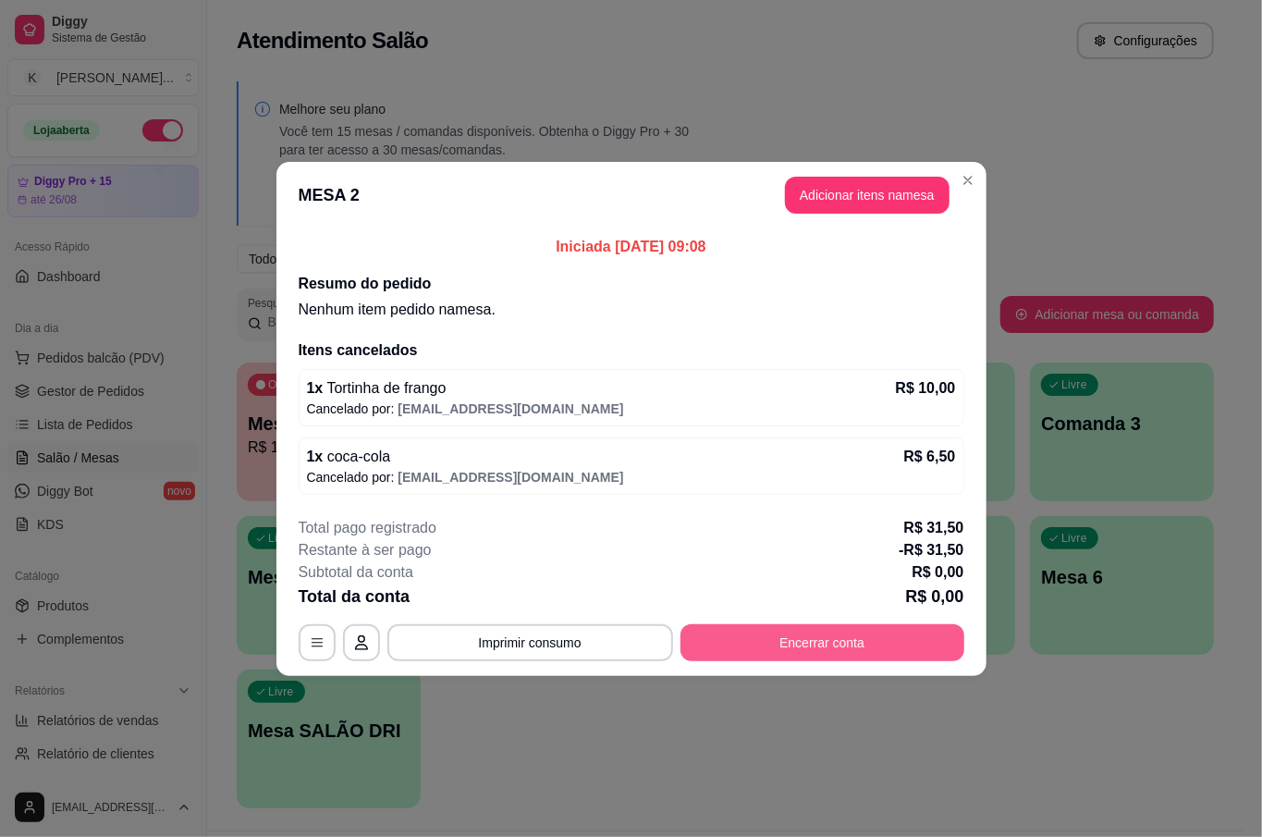
click at [863, 640] on button "Encerrar conta" at bounding box center [822, 642] width 284 height 37
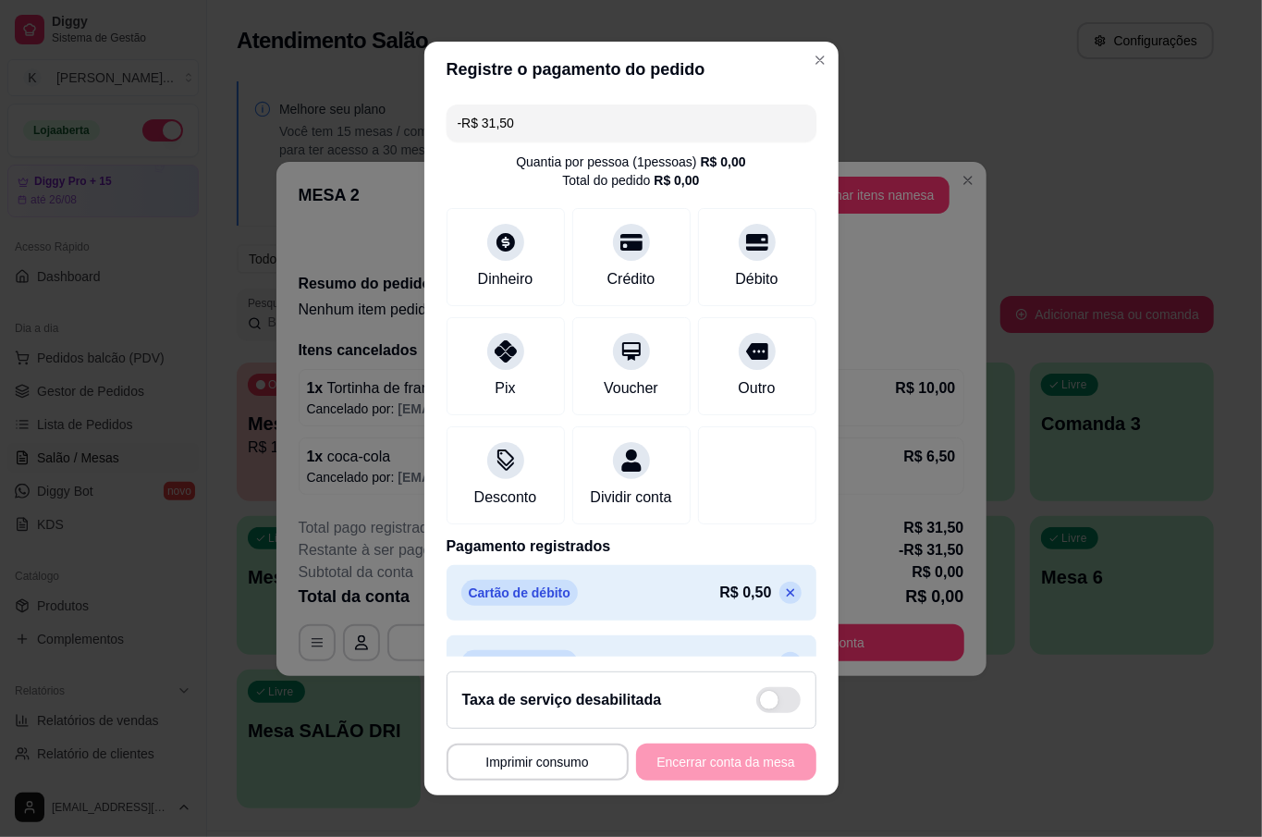
click at [783, 600] on icon at bounding box center [790, 592] width 15 height 15
click at [549, 109] on input "-R$ 31,00" at bounding box center [632, 122] width 348 height 37
click at [549, 123] on input "-R$ 31,00" at bounding box center [632, 122] width 348 height 37
click at [548, 123] on input "-R$ 31,00" at bounding box center [632, 122] width 348 height 37
type input "R$ 0,00"
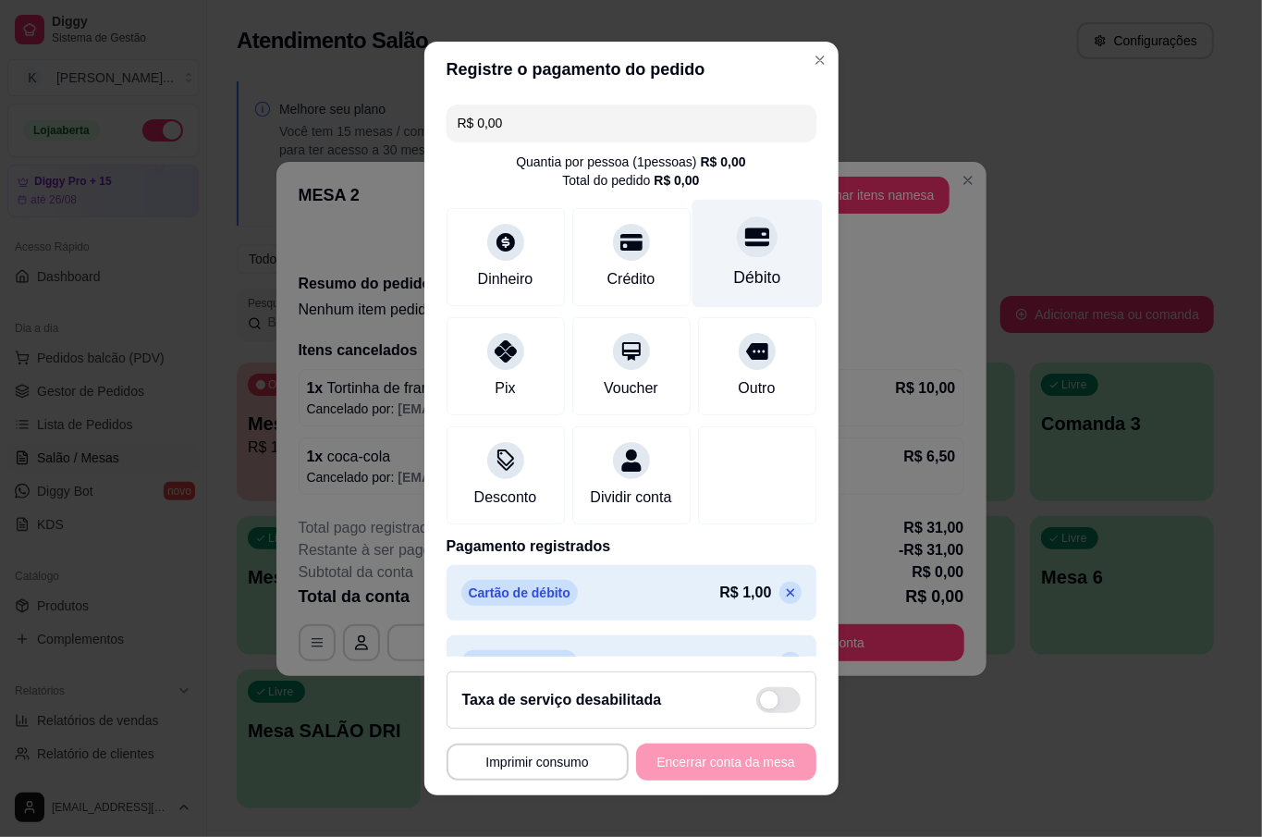
click at [747, 267] on div "Débito" at bounding box center [757, 254] width 130 height 108
click at [751, 752] on div "MESA 2 Tempo de permanência: 19 minutos Cod. Segurança: 3467 Qtd. de Pedidos: 1…" at bounding box center [632, 761] width 370 height 37
click at [751, 754] on div "MESA 2 Tempo de permanência: 19 minutos Cod. Segurança: 3467 Qtd. de Pedidos: 1…" at bounding box center [632, 761] width 370 height 37
click at [752, 754] on div "MESA 2 Tempo de permanência: 19 minutos Cod. Segurança: 3467 Qtd. de Pedidos: 1…" at bounding box center [632, 761] width 370 height 37
click at [756, 706] on span at bounding box center [778, 700] width 44 height 26
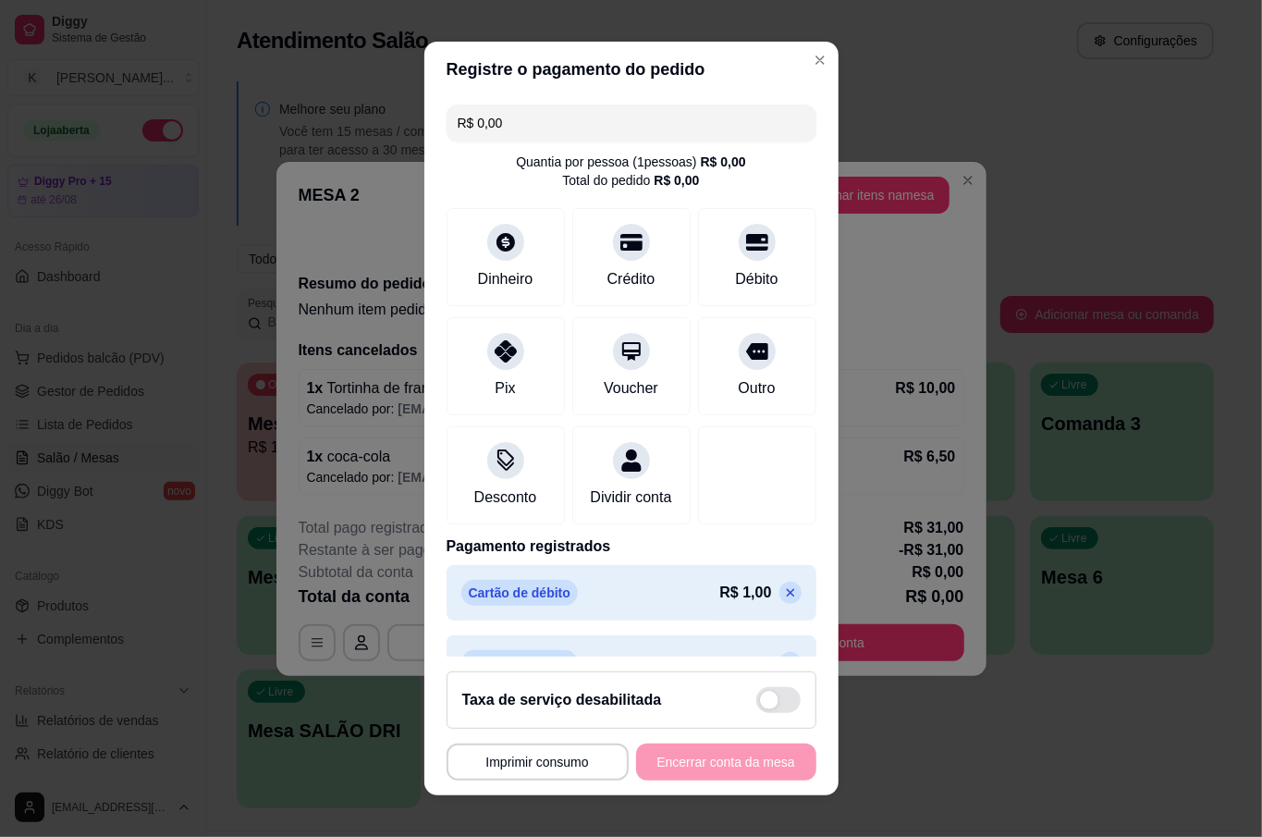
click at [755, 706] on input "checkbox" at bounding box center [761, 709] width 12 height 12
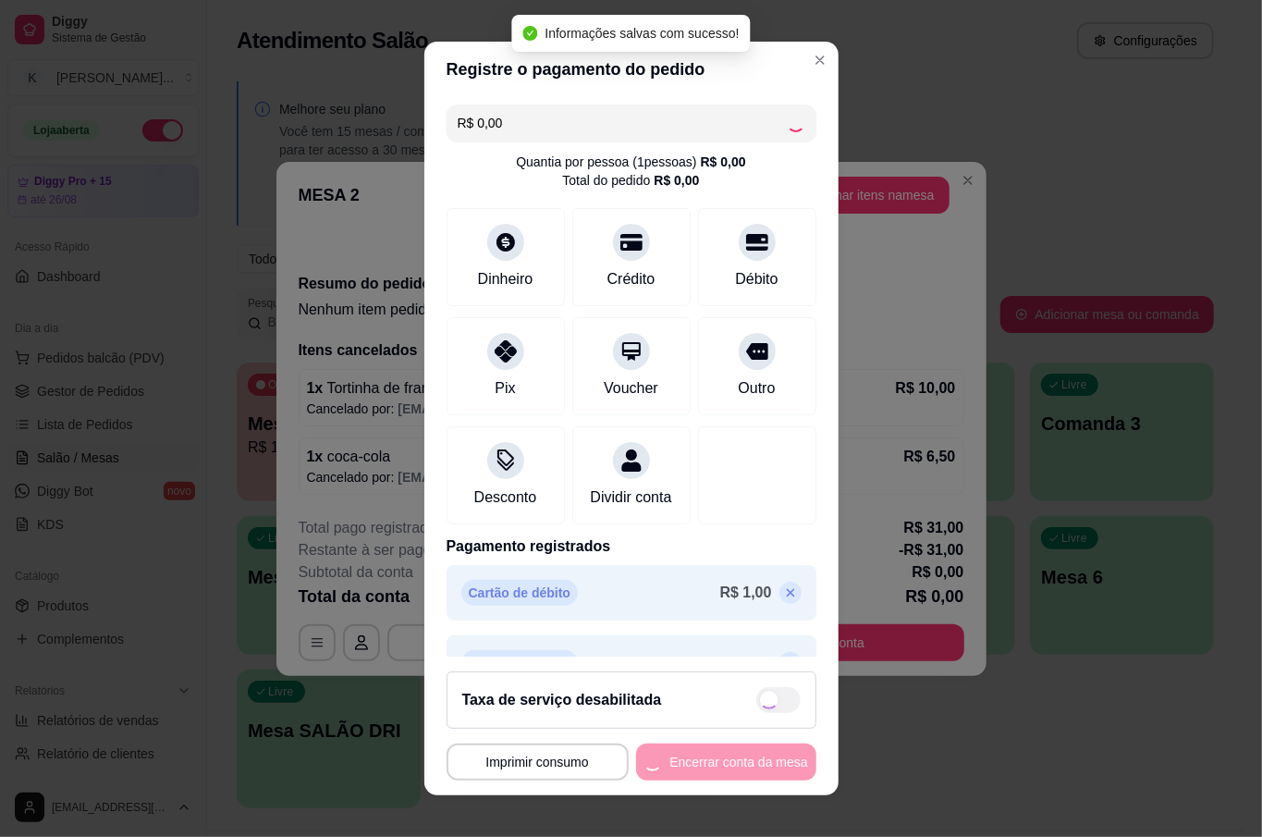
checkbox input "true"
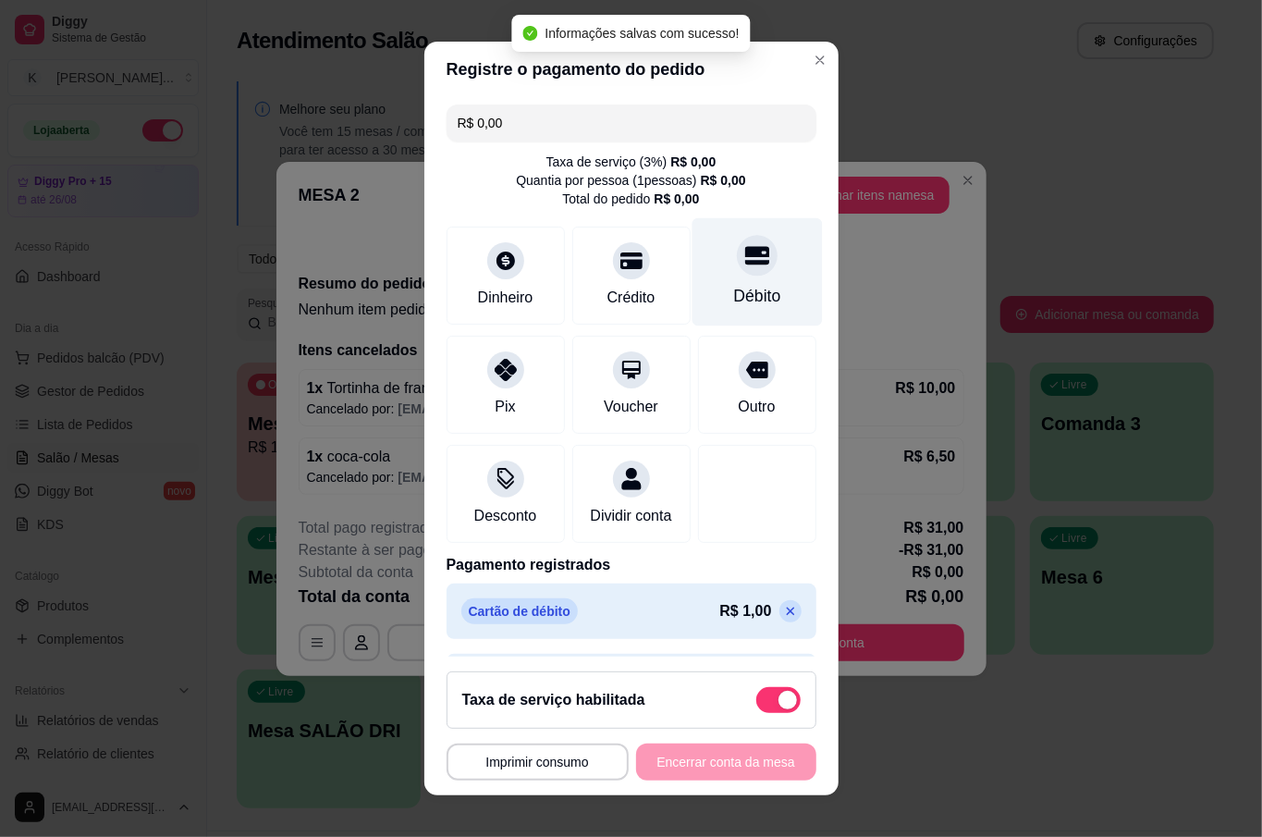
click at [733, 298] on div "Débito" at bounding box center [756, 296] width 47 height 24
click at [752, 770] on div "MESA 2 Tempo de permanência: 19 minutos Cod. Segurança: 3467 Qtd. de Pedidos: 1…" at bounding box center [632, 761] width 370 height 37
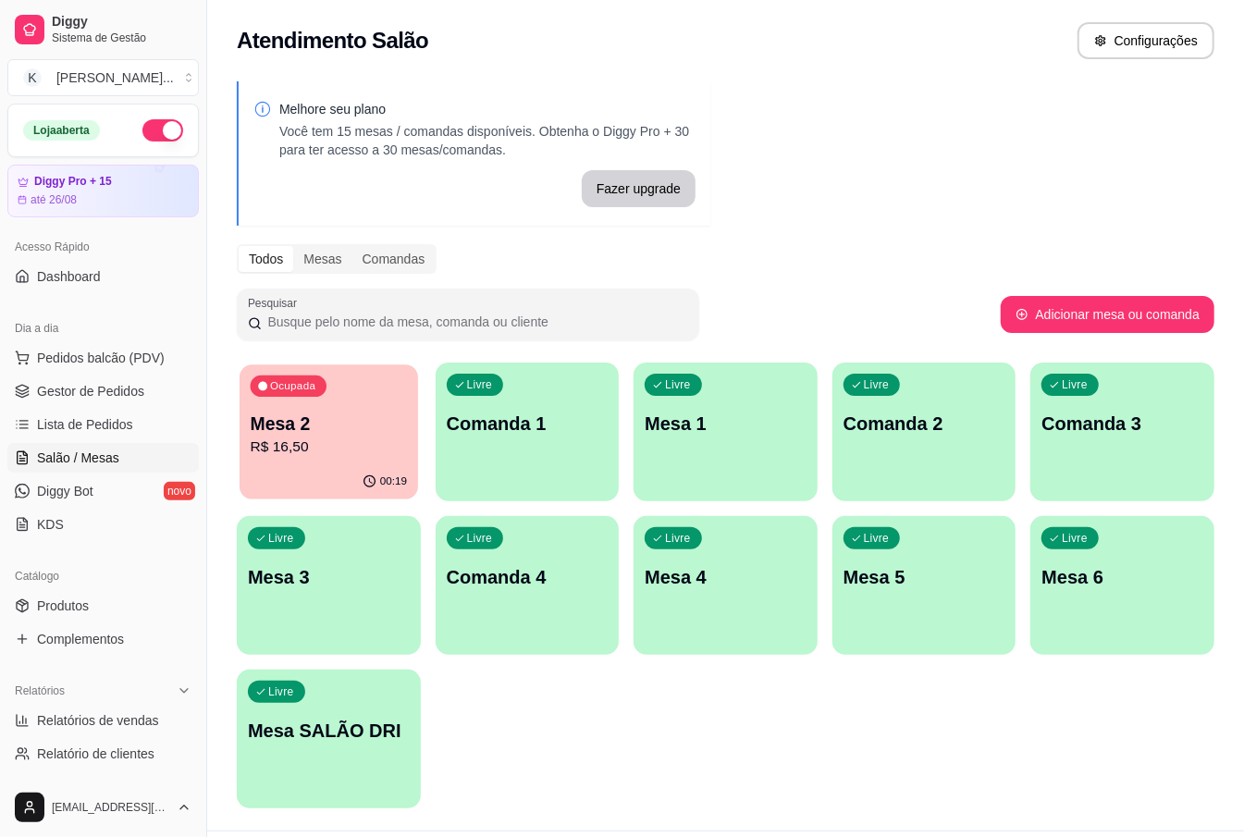
click at [370, 412] on p "Mesa 2" at bounding box center [329, 423] width 156 height 25
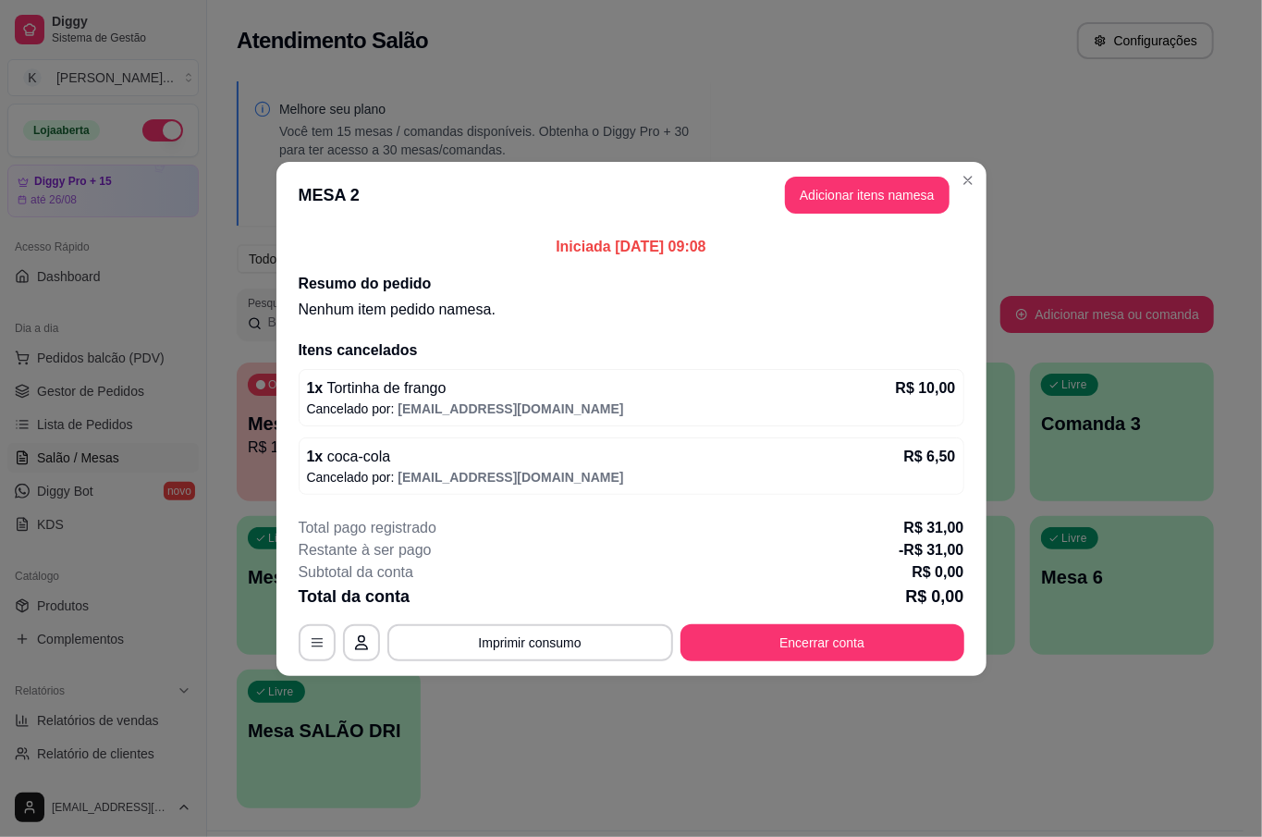
click at [952, 541] on p "-R$ 31,00" at bounding box center [931, 550] width 65 height 22
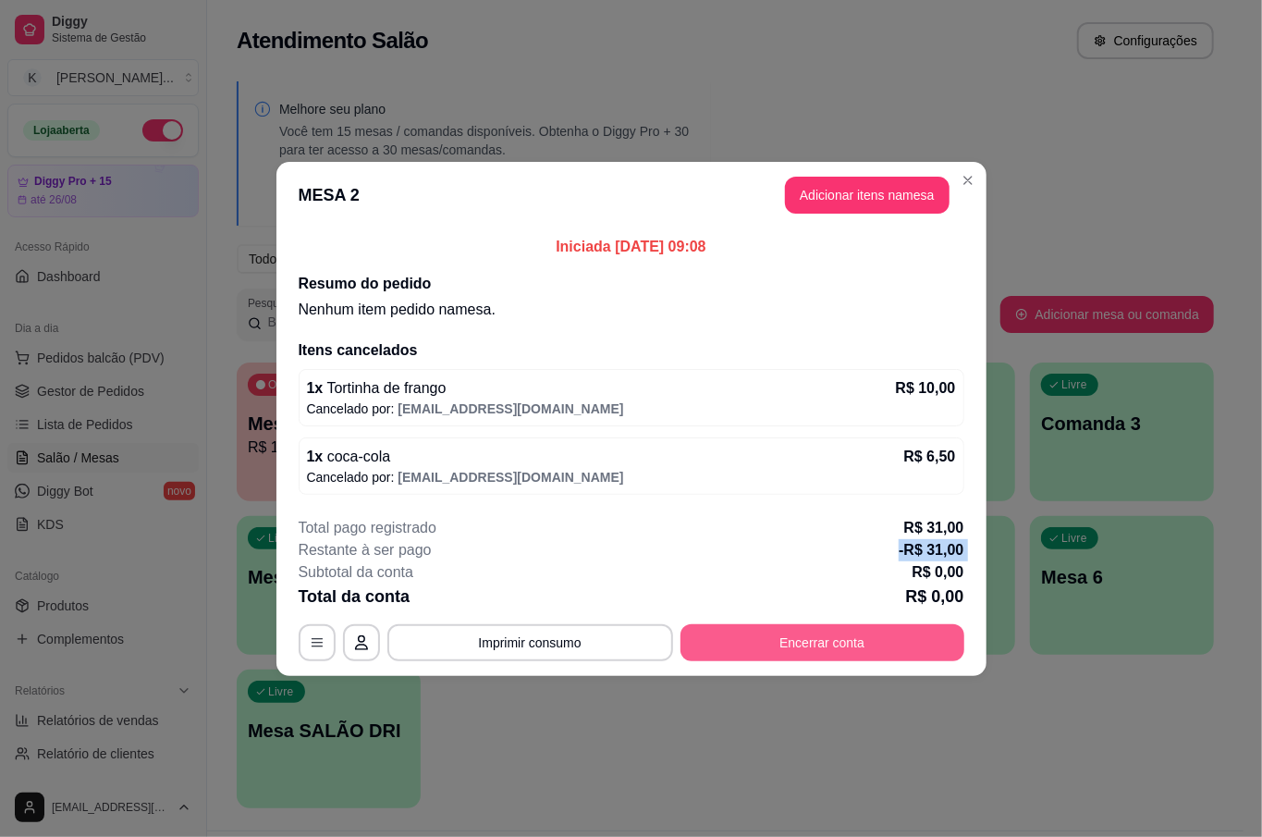
click at [864, 655] on button "Encerrar conta" at bounding box center [822, 642] width 284 height 37
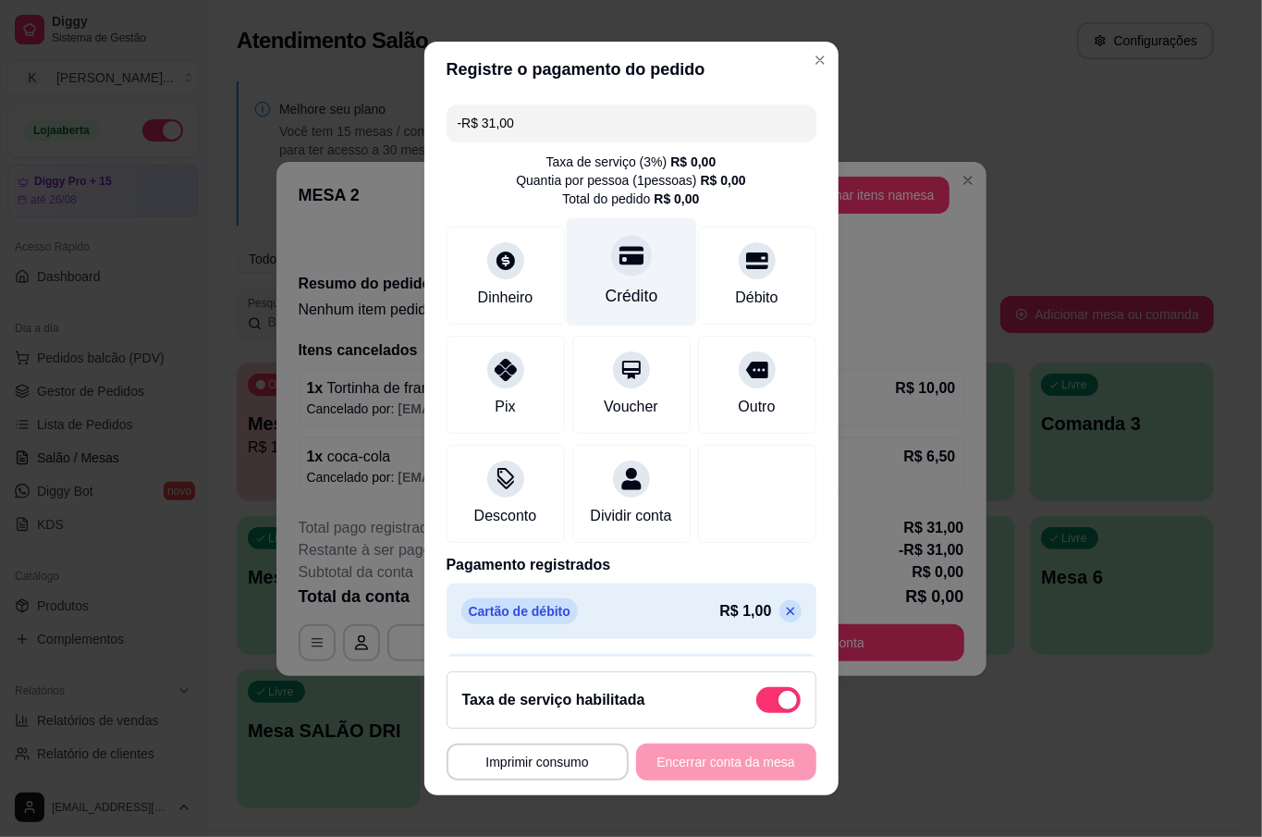
click at [605, 288] on div "Crédito" at bounding box center [631, 296] width 53 height 24
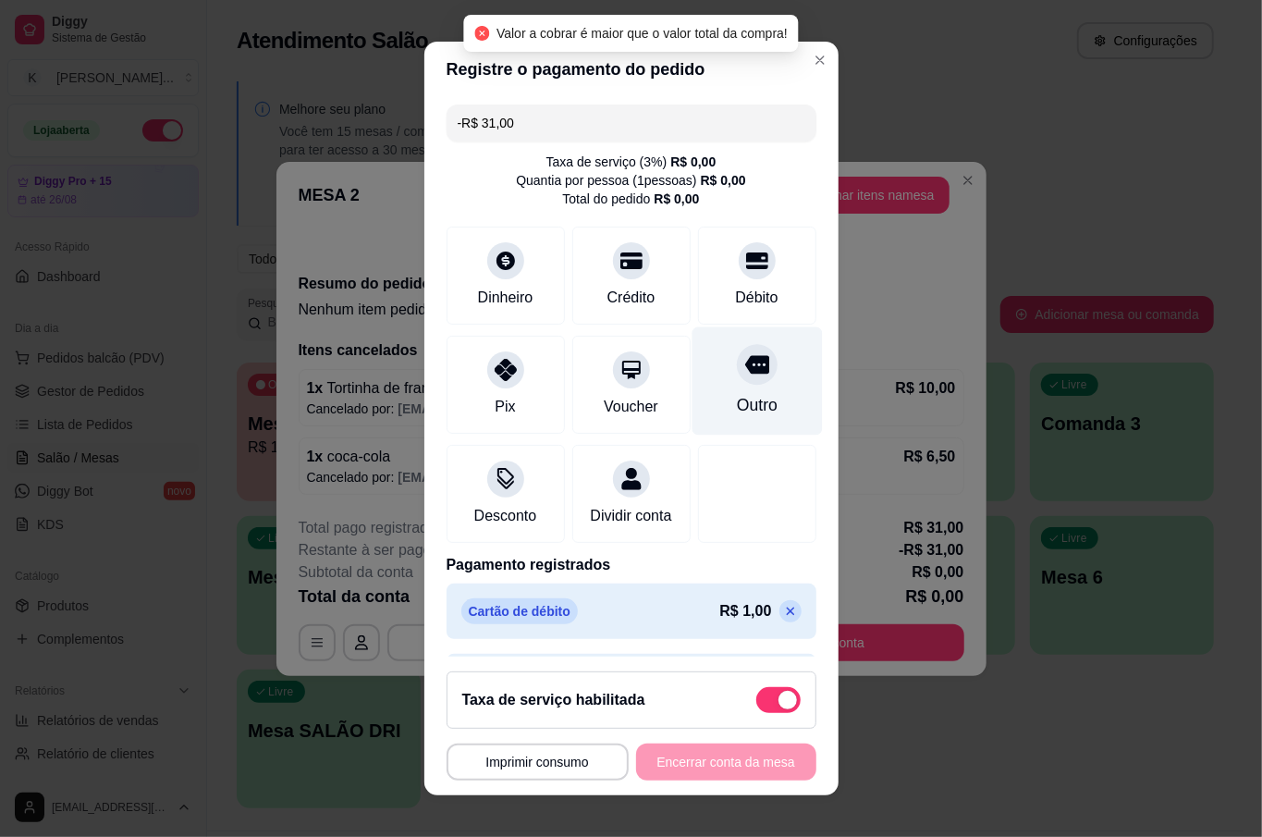
click at [692, 362] on div "Outro" at bounding box center [757, 381] width 130 height 108
click at [744, 362] on icon at bounding box center [756, 365] width 24 height 18
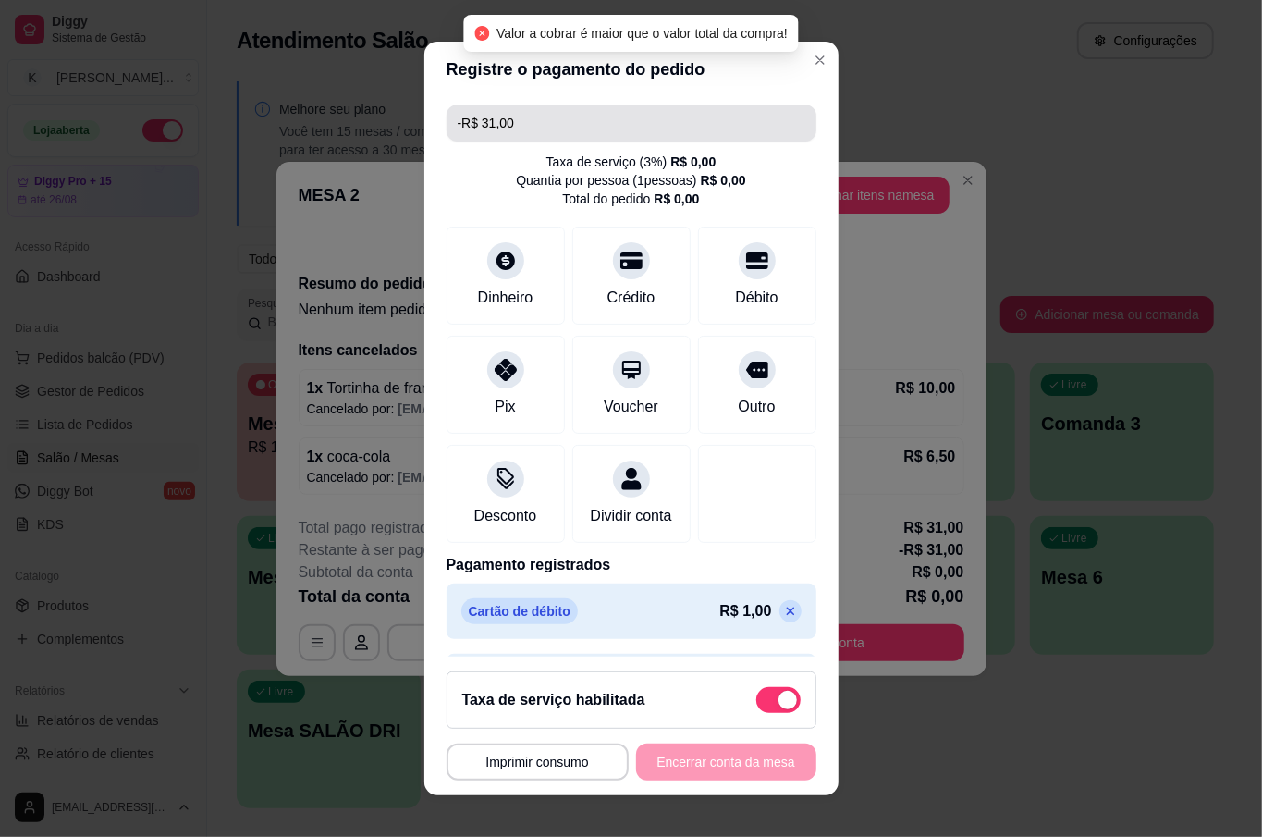
click at [600, 116] on input "-R$ 31,00" at bounding box center [632, 122] width 348 height 37
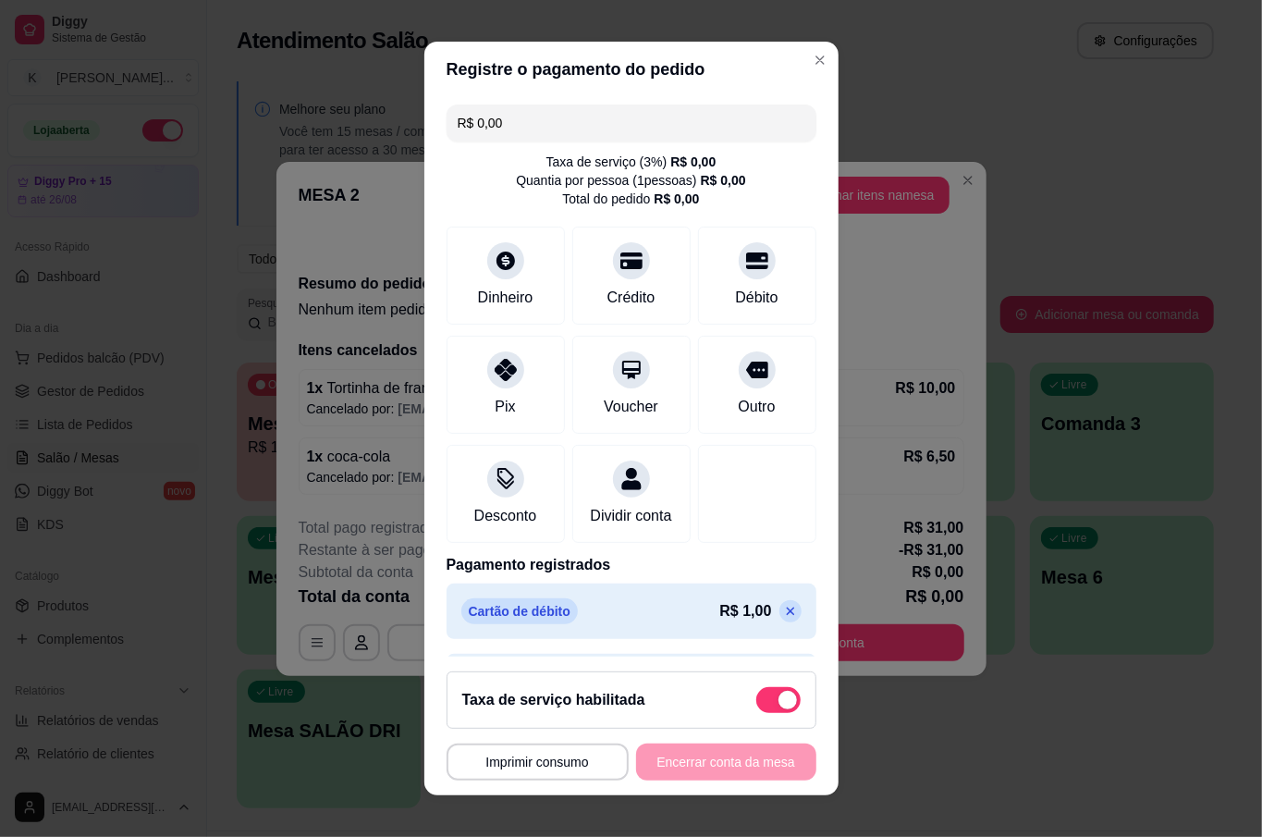
type input "R$ 0,00"
